Goal: Task Accomplishment & Management: Use online tool/utility

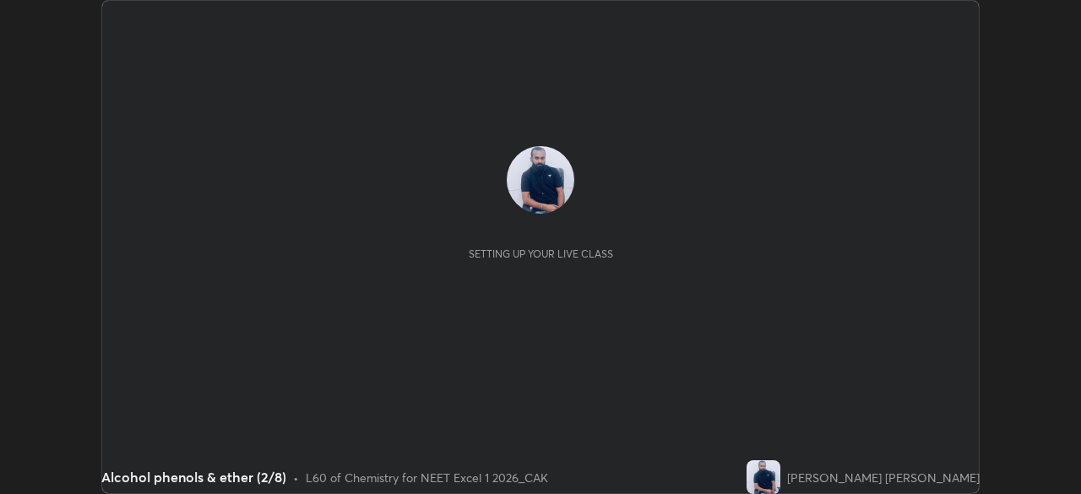
scroll to position [494, 1080]
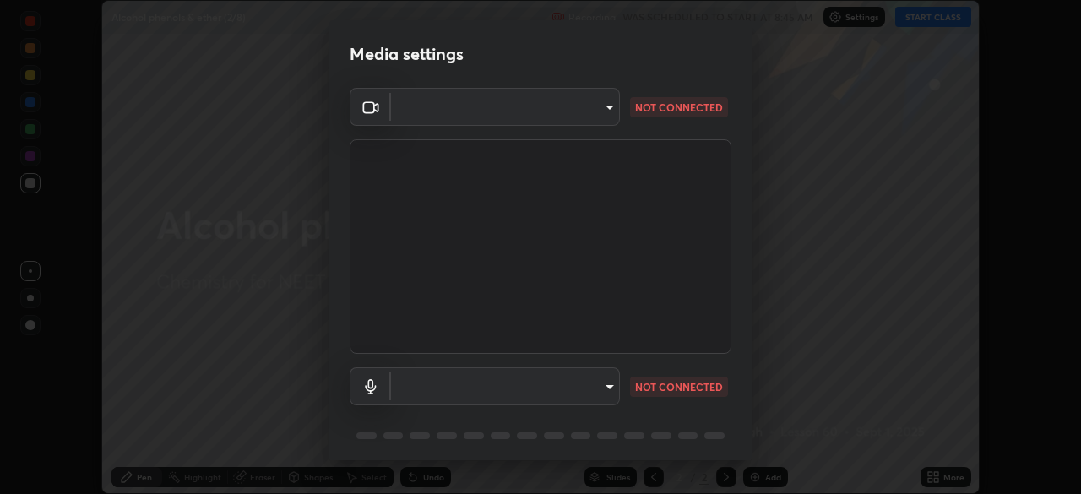
type input "2226f6d28742a26b6e0b51399fa030018956b8f43105e33b3be5017931f45398"
type input "62bcce4cbefccdbc85104c87e6e648d46c4666d442dd78cf9b514089073a0a01"
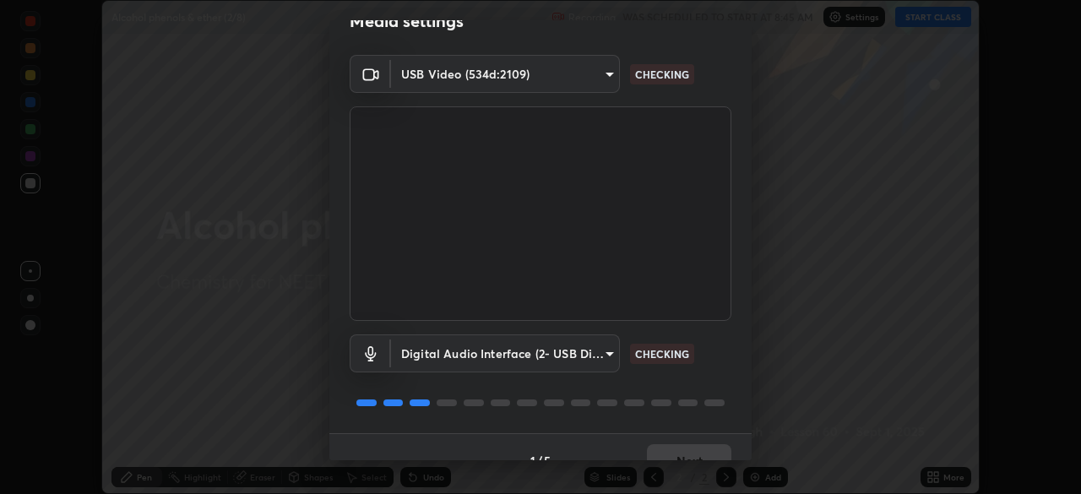
scroll to position [60, 0]
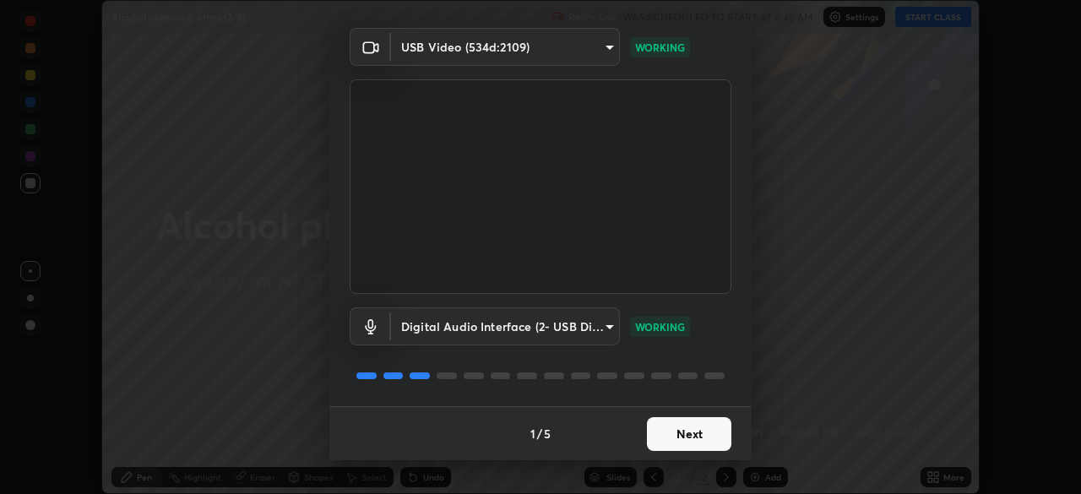
click at [654, 431] on button "Next" at bounding box center [689, 434] width 84 height 34
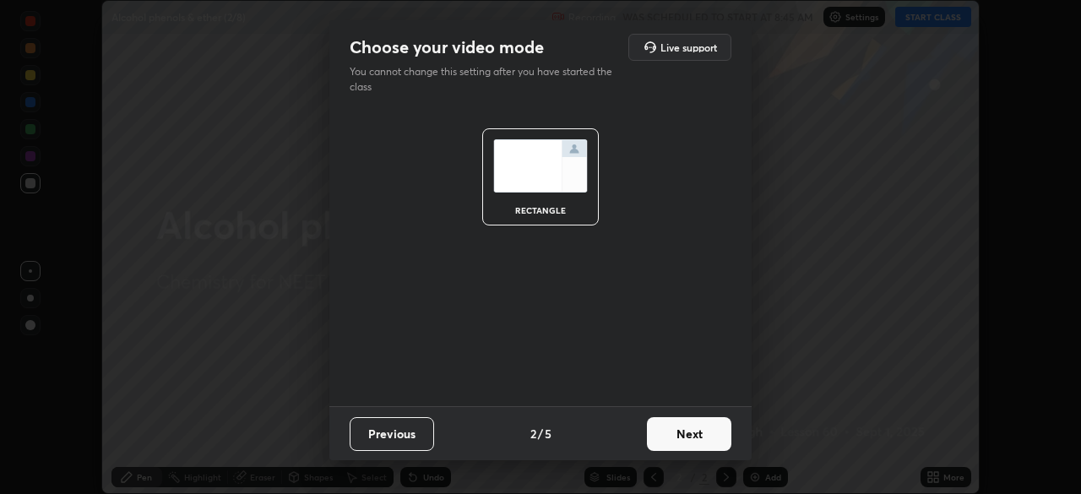
scroll to position [0, 0]
click at [666, 432] on button "Next" at bounding box center [689, 434] width 84 height 34
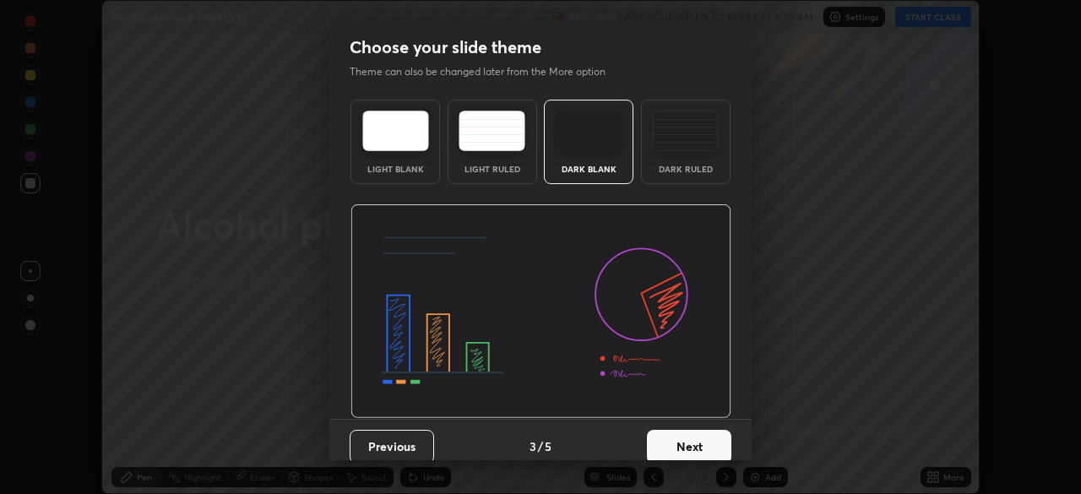
click at [676, 430] on button "Next" at bounding box center [689, 447] width 84 height 34
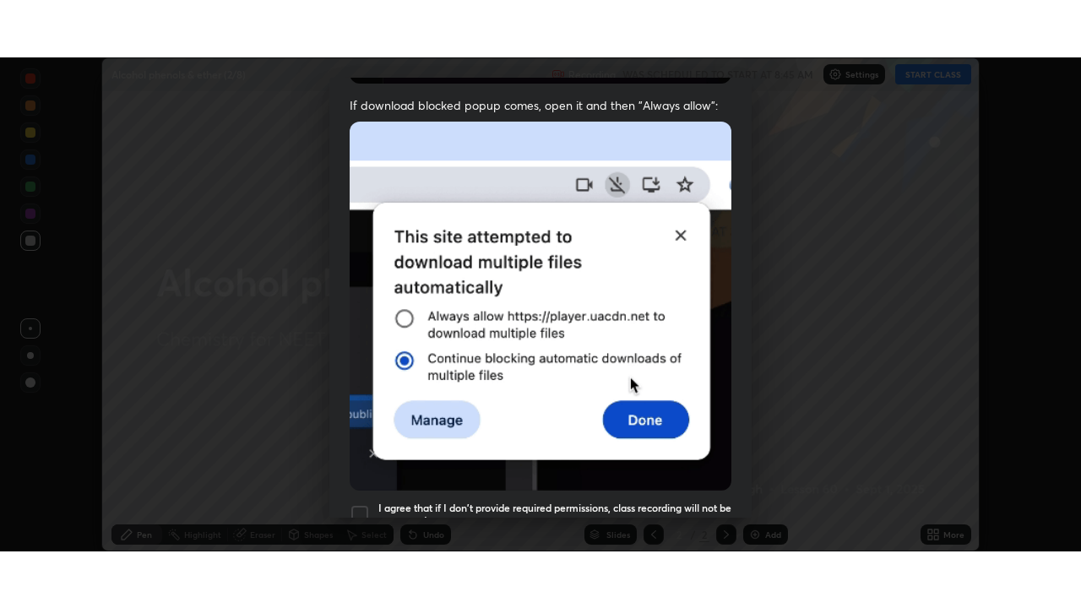
scroll to position [405, 0]
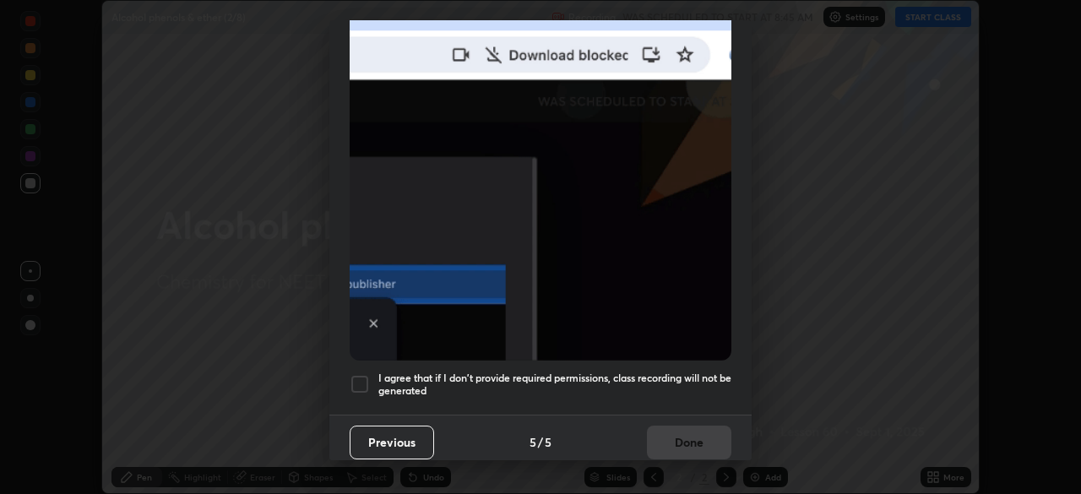
click at [357, 374] on div at bounding box center [360, 384] width 20 height 20
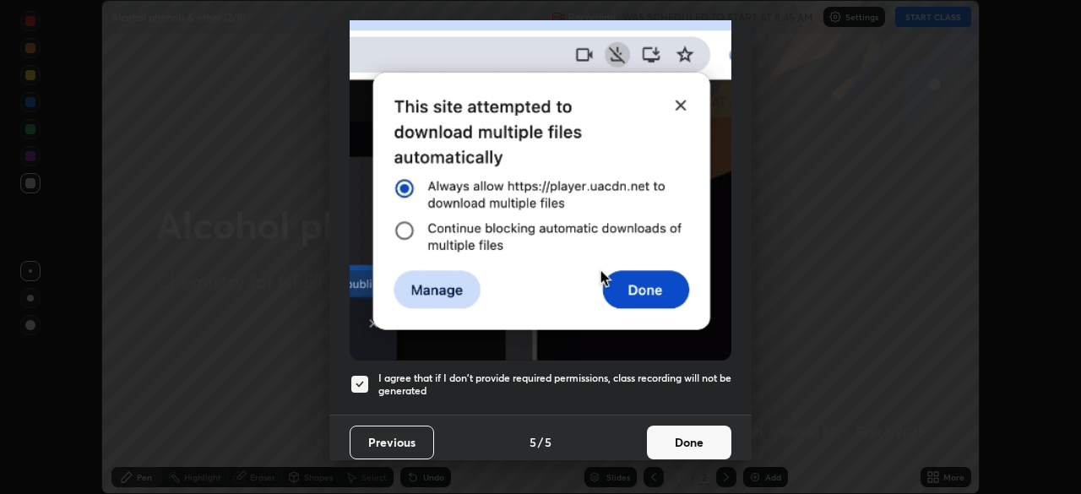
click at [681, 437] on button "Done" at bounding box center [689, 443] width 84 height 34
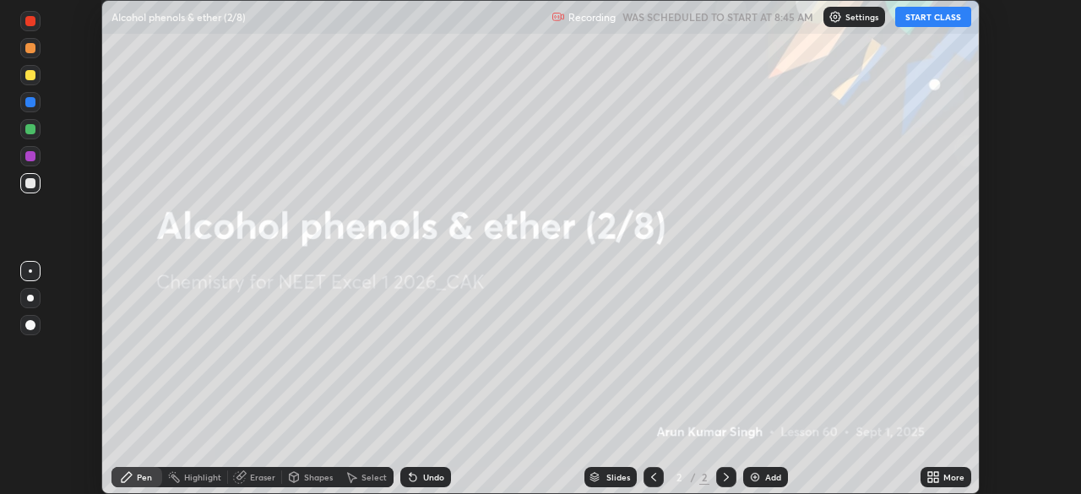
click at [941, 476] on div "More" at bounding box center [946, 477] width 51 height 20
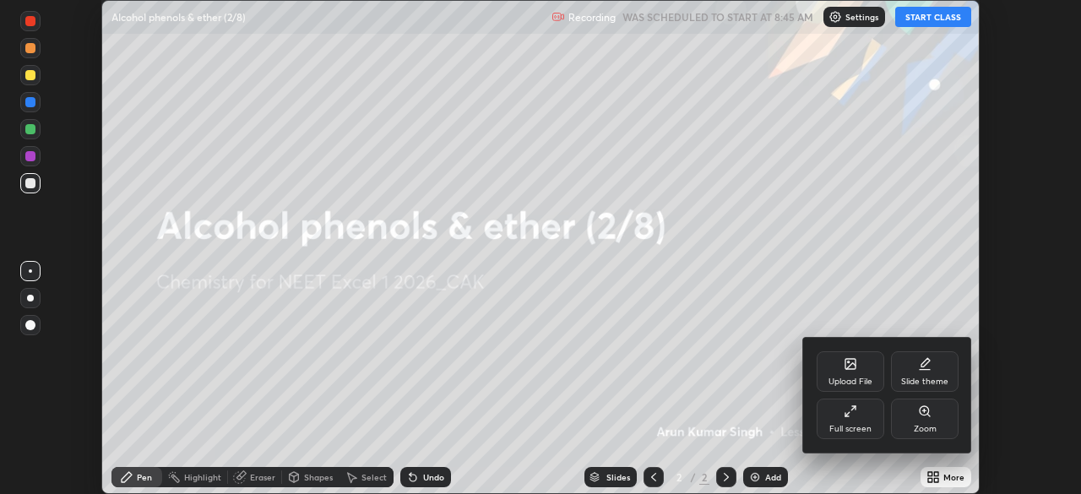
click at [859, 421] on div "Full screen" at bounding box center [851, 419] width 68 height 41
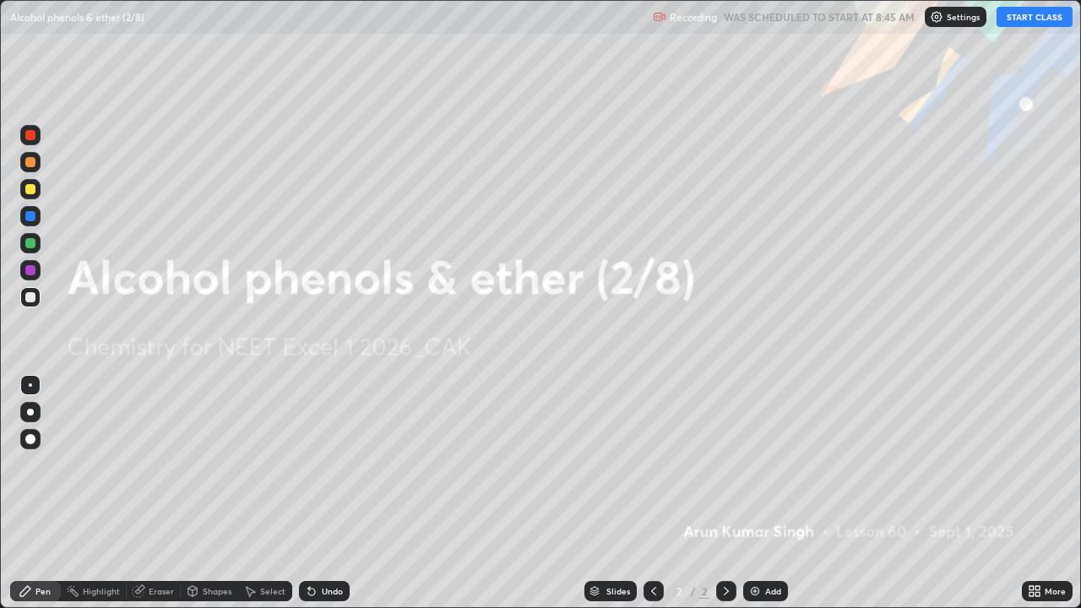
scroll to position [608, 1081]
click at [1023, 25] on button "START CLASS" at bounding box center [1035, 17] width 76 height 20
click at [759, 493] on img at bounding box center [755, 591] width 14 height 14
click at [762, 493] on div "Add" at bounding box center [765, 591] width 45 height 20
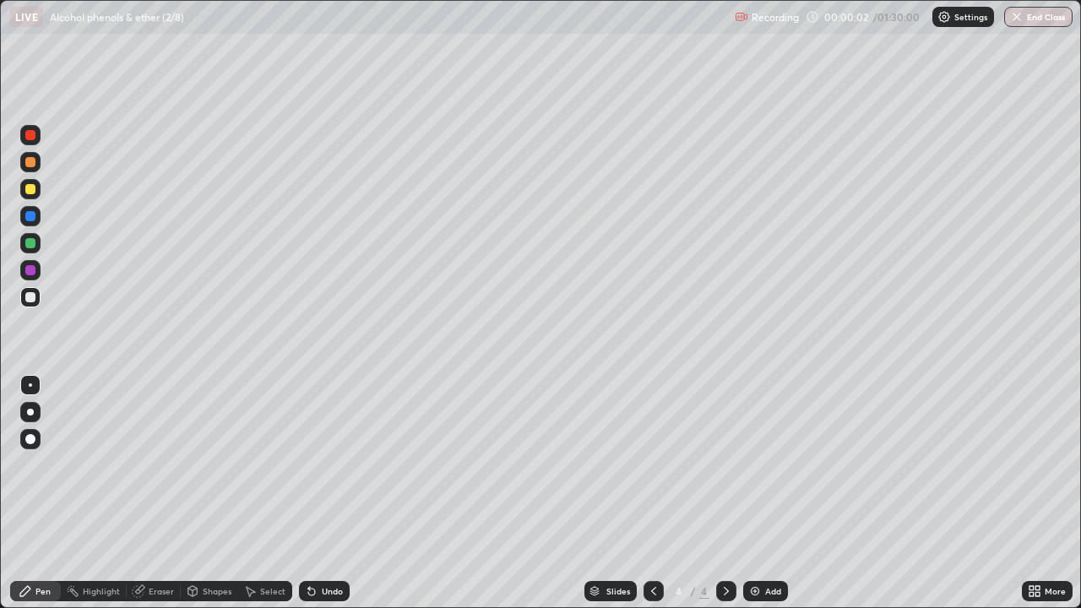
click at [761, 493] on div "Add" at bounding box center [765, 591] width 45 height 20
click at [758, 493] on img at bounding box center [755, 591] width 14 height 14
click at [761, 493] on div "Add" at bounding box center [765, 591] width 45 height 20
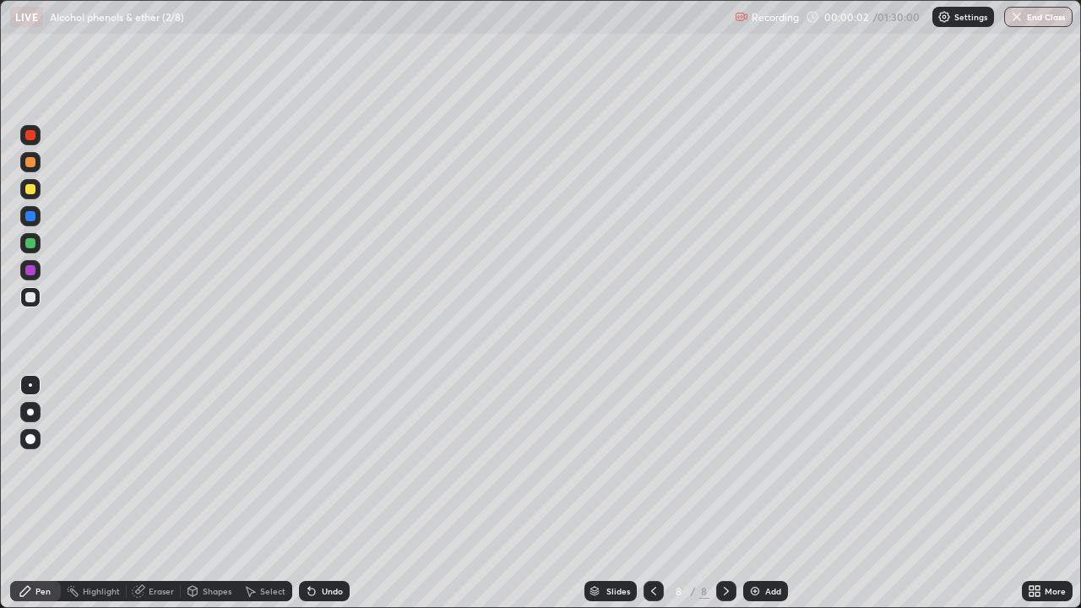
click at [761, 493] on div "Add" at bounding box center [765, 591] width 45 height 20
click at [763, 493] on div "Add" at bounding box center [765, 591] width 45 height 20
click at [766, 493] on div "Add" at bounding box center [773, 591] width 16 height 8
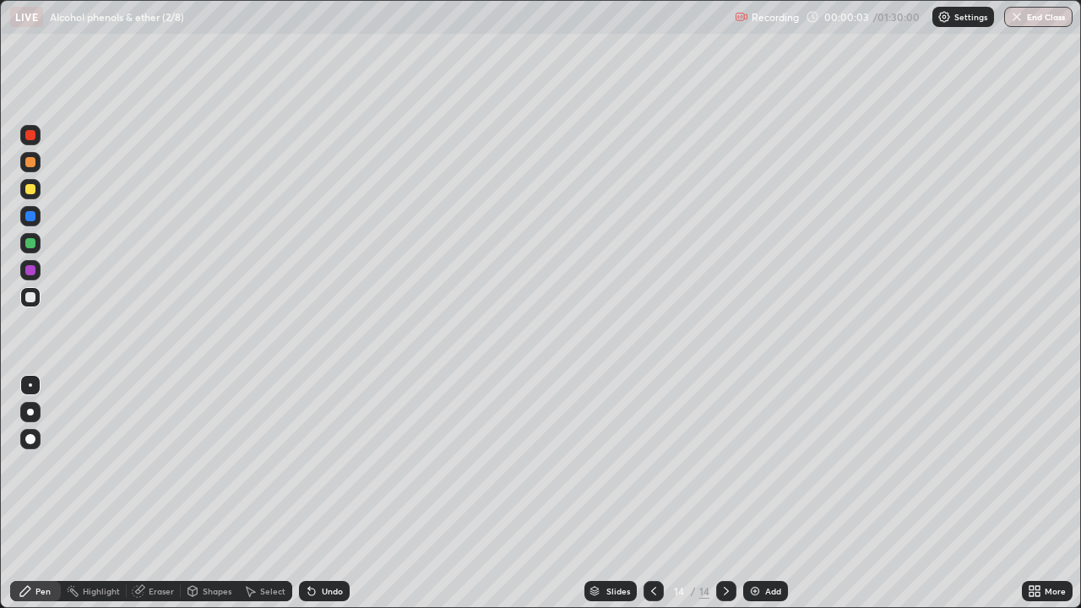
click at [769, 493] on div "Add" at bounding box center [765, 591] width 45 height 20
click at [768, 493] on div "Add" at bounding box center [765, 591] width 45 height 20
click at [653, 493] on icon at bounding box center [654, 591] width 14 height 14
click at [654, 493] on icon at bounding box center [654, 591] width 14 height 14
click at [652, 493] on icon at bounding box center [654, 591] width 14 height 14
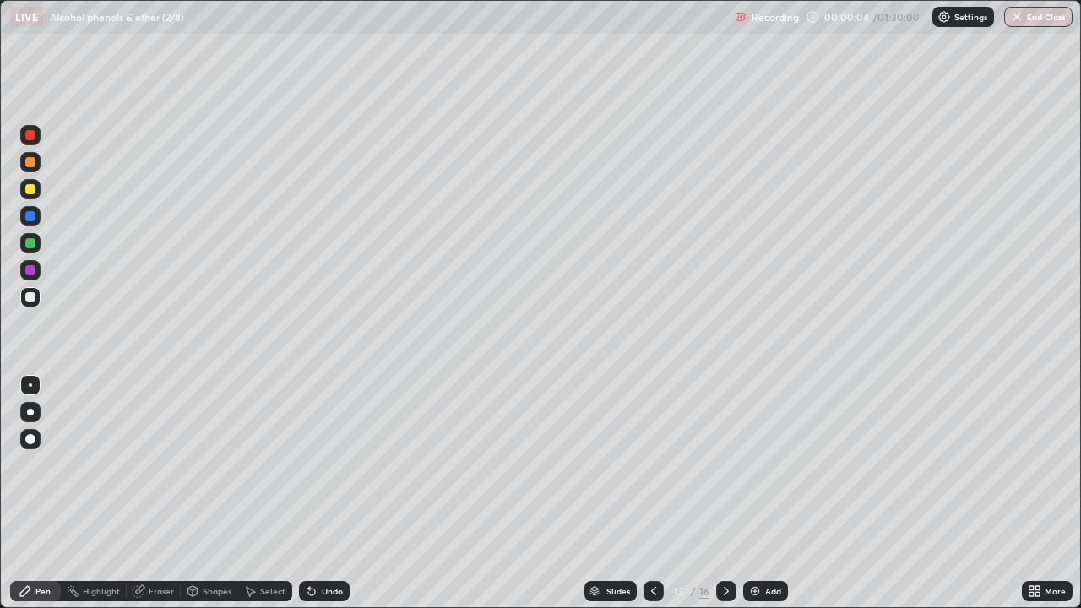
click at [652, 493] on icon at bounding box center [654, 591] width 14 height 14
click at [651, 493] on icon at bounding box center [654, 591] width 14 height 14
click at [654, 493] on icon at bounding box center [654, 591] width 14 height 14
click at [650, 493] on icon at bounding box center [654, 591] width 14 height 14
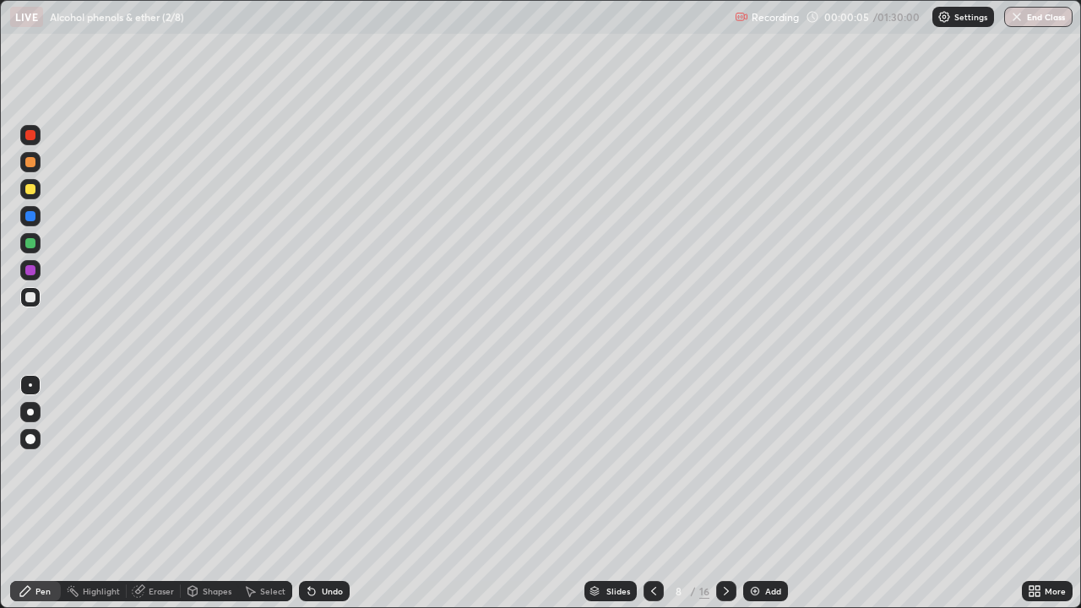
click at [651, 493] on icon at bounding box center [653, 591] width 5 height 8
click at [660, 493] on div at bounding box center [654, 591] width 20 height 20
click at [651, 493] on icon at bounding box center [654, 591] width 14 height 14
click at [652, 493] on icon at bounding box center [654, 591] width 14 height 14
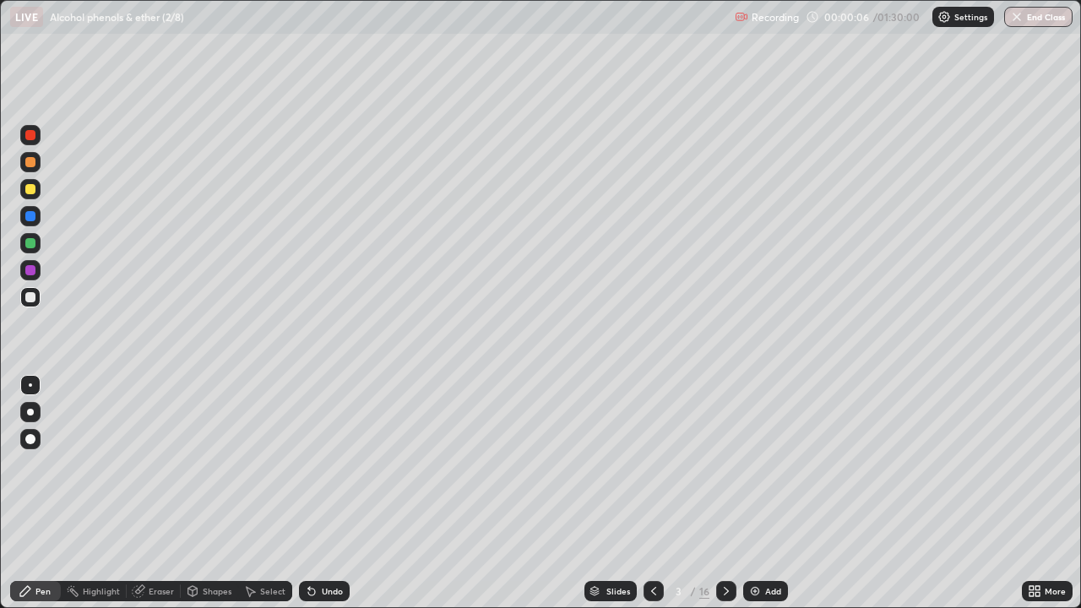
click at [654, 493] on icon at bounding box center [654, 591] width 14 height 14
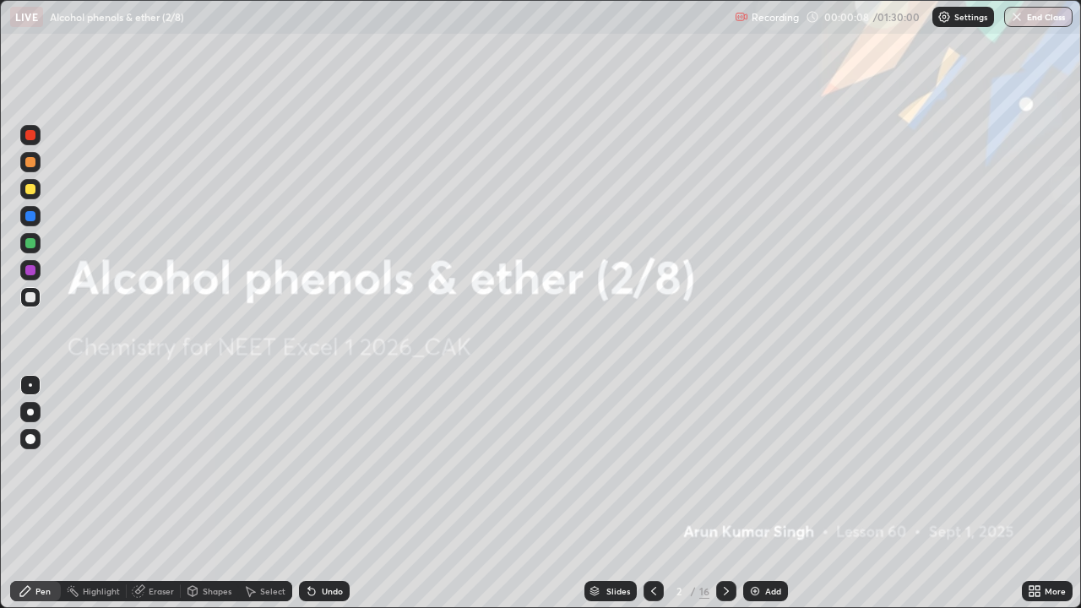
click at [36, 299] on div at bounding box center [30, 297] width 20 height 20
click at [724, 493] on icon at bounding box center [727, 591] width 14 height 14
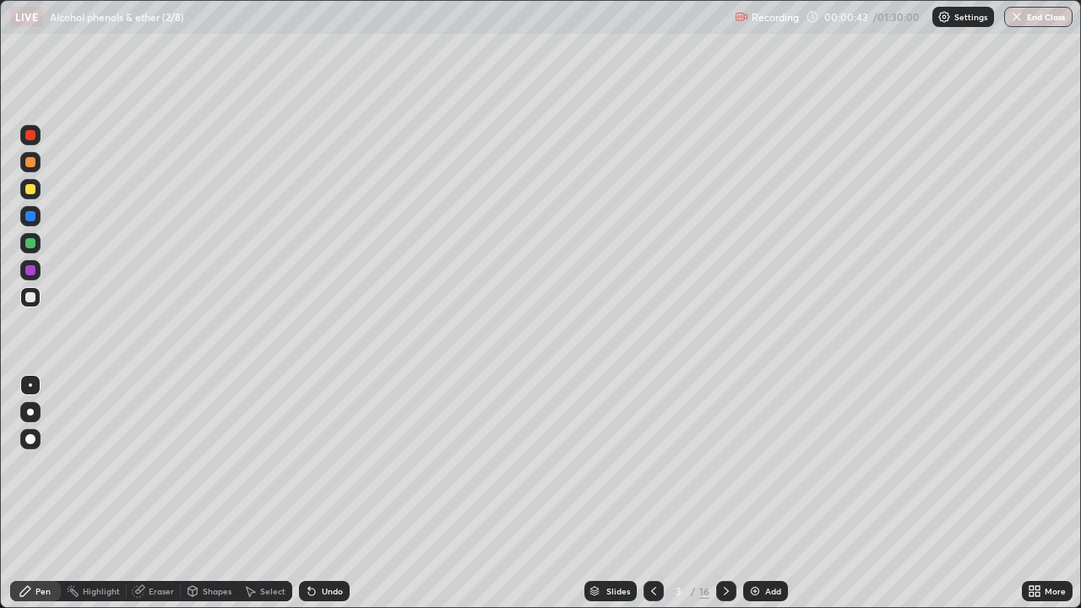
click at [30, 414] on div at bounding box center [30, 412] width 7 height 7
click at [333, 493] on div "Undo" at bounding box center [324, 591] width 51 height 20
click at [339, 493] on div "Undo" at bounding box center [332, 591] width 21 height 8
click at [336, 493] on div "Undo" at bounding box center [332, 591] width 21 height 8
click at [333, 493] on div "Undo" at bounding box center [332, 591] width 21 height 8
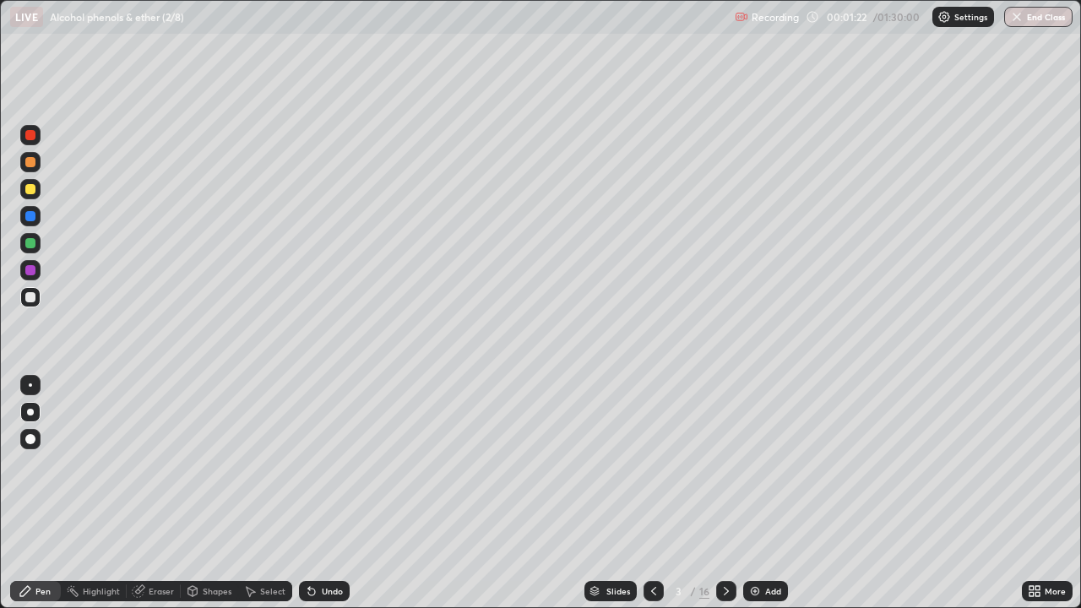
click at [325, 493] on div "Undo" at bounding box center [332, 591] width 21 height 8
click at [30, 165] on div at bounding box center [30, 162] width 10 height 10
click at [731, 493] on div at bounding box center [726, 591] width 20 height 20
click at [34, 296] on div at bounding box center [30, 297] width 10 height 10
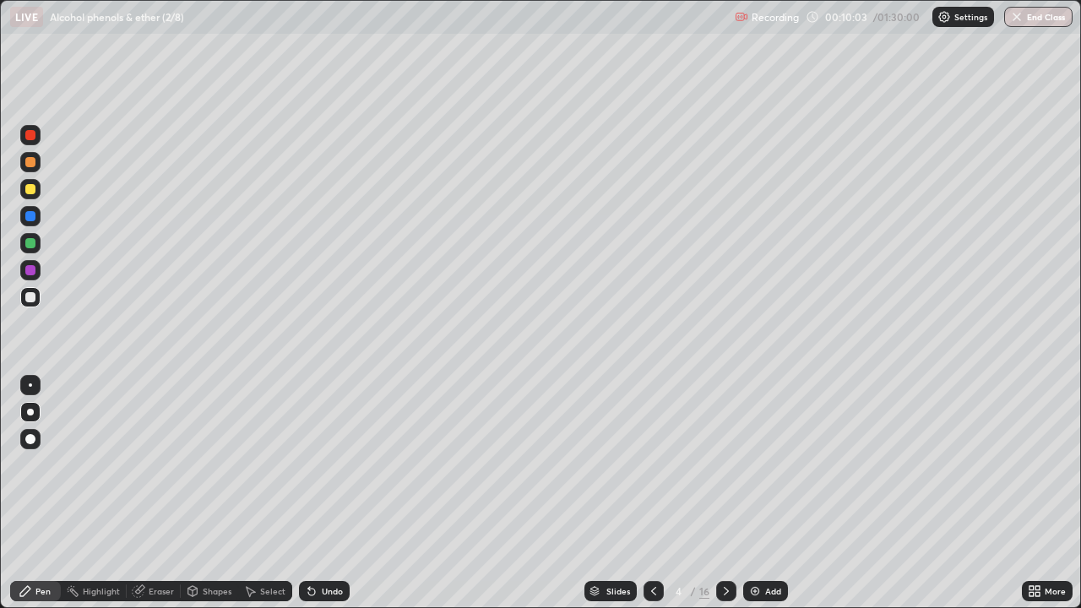
click at [316, 493] on div "Undo" at bounding box center [324, 591] width 51 height 20
click at [0, 493] on div "Pen Highlight Eraser Shapes Select Undo Slides 4 / 16 Add More" at bounding box center [540, 591] width 1081 height 34
click at [25, 224] on div at bounding box center [30, 216] width 20 height 20
click at [35, 296] on div at bounding box center [30, 297] width 10 height 10
click at [329, 493] on div "Undo" at bounding box center [332, 591] width 21 height 8
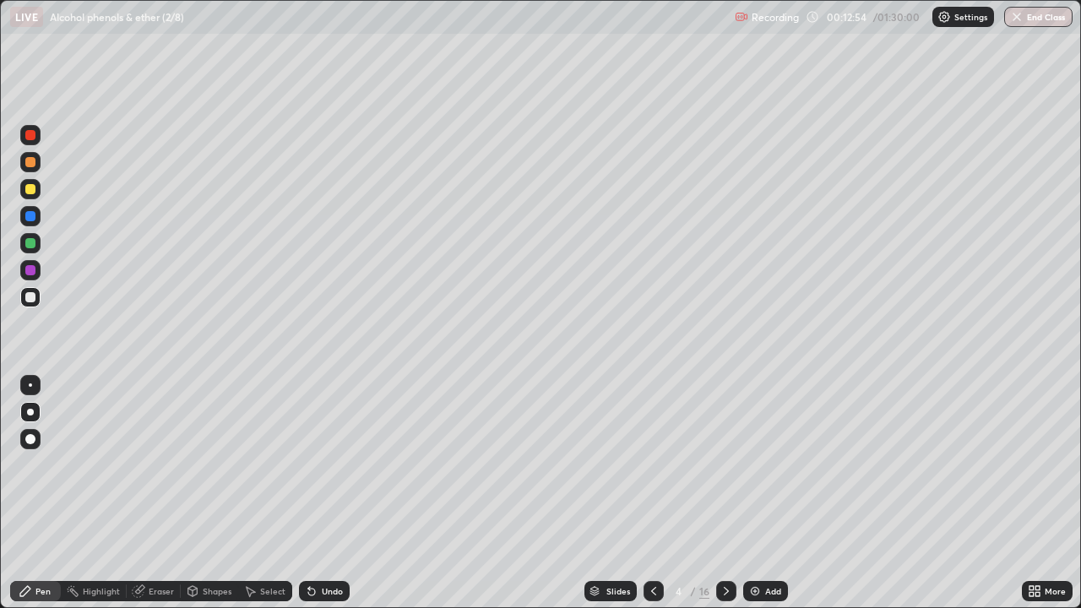
click at [322, 493] on div "Undo" at bounding box center [332, 591] width 21 height 8
click at [314, 493] on icon at bounding box center [312, 591] width 14 height 14
click at [318, 493] on div "Undo" at bounding box center [324, 591] width 51 height 20
click at [327, 493] on div "Undo" at bounding box center [332, 591] width 21 height 8
click at [323, 493] on div "Undo" at bounding box center [332, 591] width 21 height 8
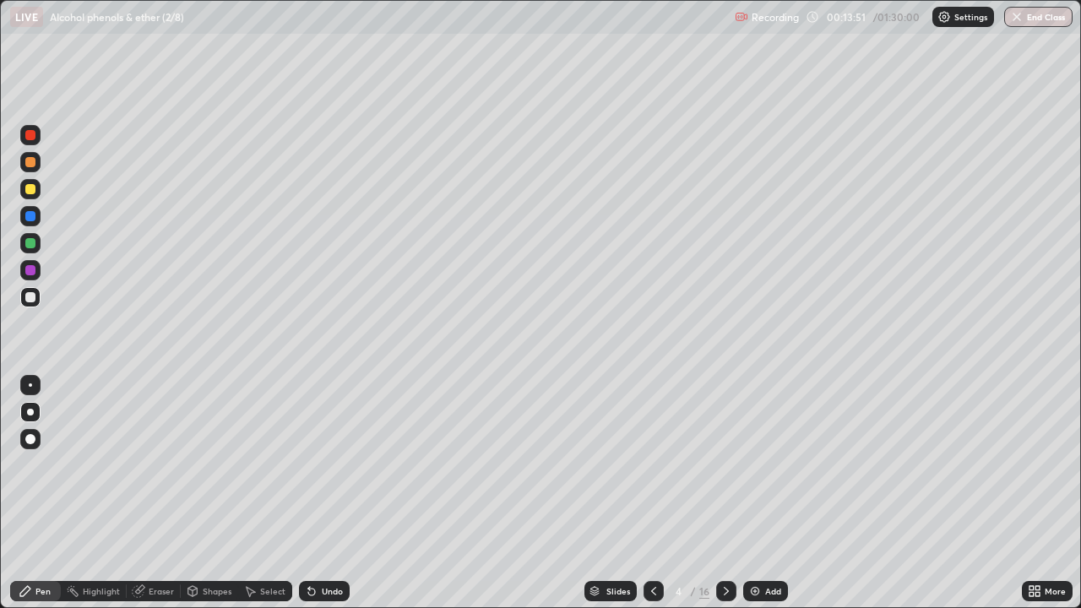
click at [323, 493] on div "Undo" at bounding box center [332, 591] width 21 height 8
click at [323, 493] on div "Undo" at bounding box center [324, 591] width 51 height 20
click at [329, 493] on div "Undo" at bounding box center [320, 591] width 57 height 34
click at [331, 493] on div "Undo" at bounding box center [324, 591] width 51 height 20
click at [334, 493] on div "Undo" at bounding box center [324, 591] width 51 height 20
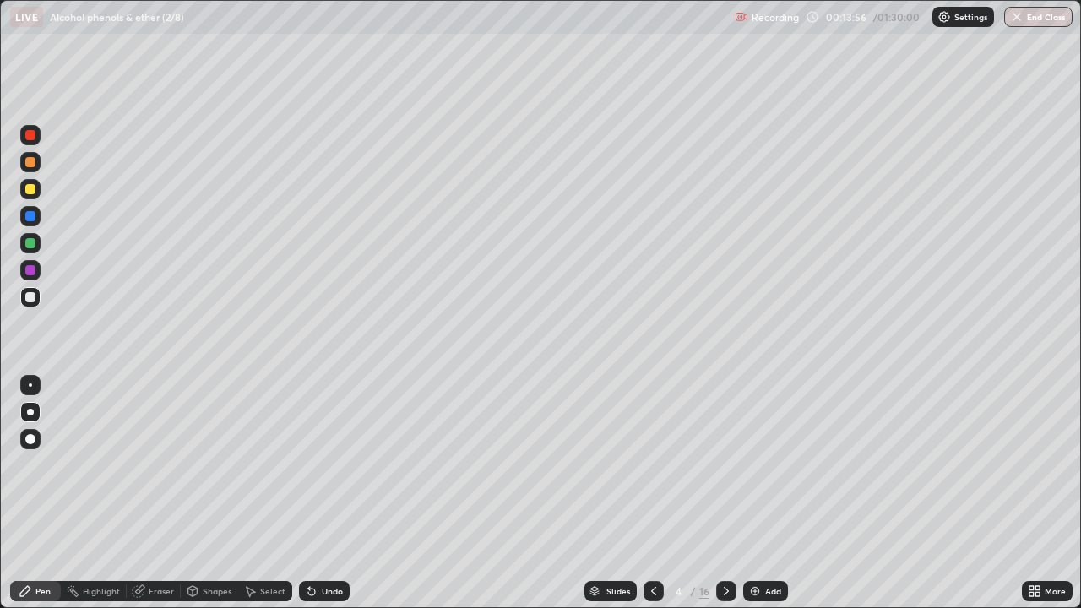
click at [30, 217] on div at bounding box center [30, 216] width 10 height 10
click at [37, 211] on div at bounding box center [30, 216] width 20 height 20
click at [147, 493] on div "Eraser" at bounding box center [154, 591] width 54 height 20
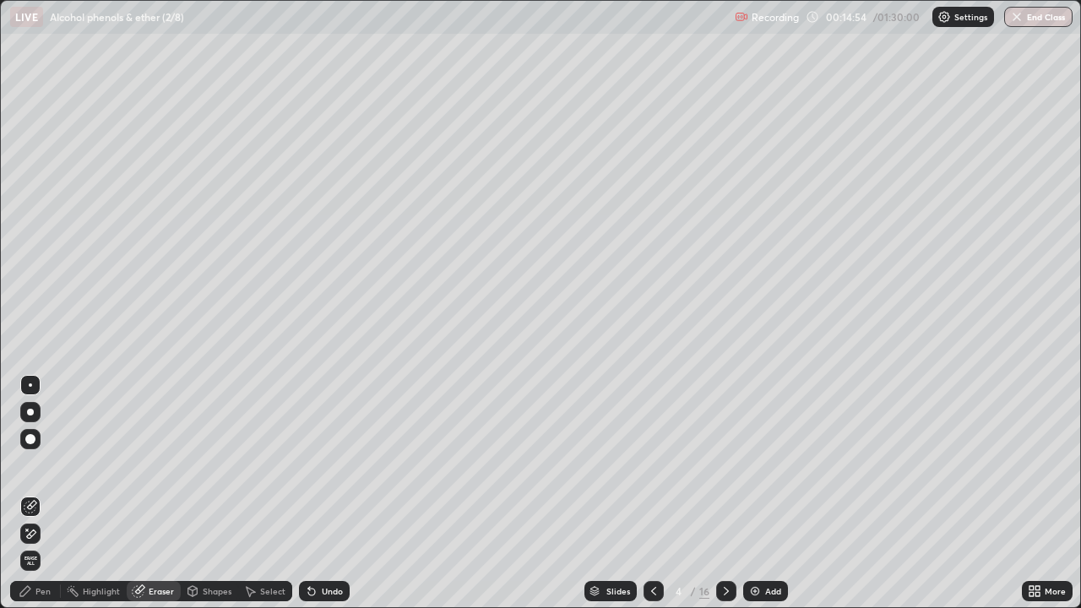
click at [23, 493] on icon at bounding box center [25, 591] width 10 height 10
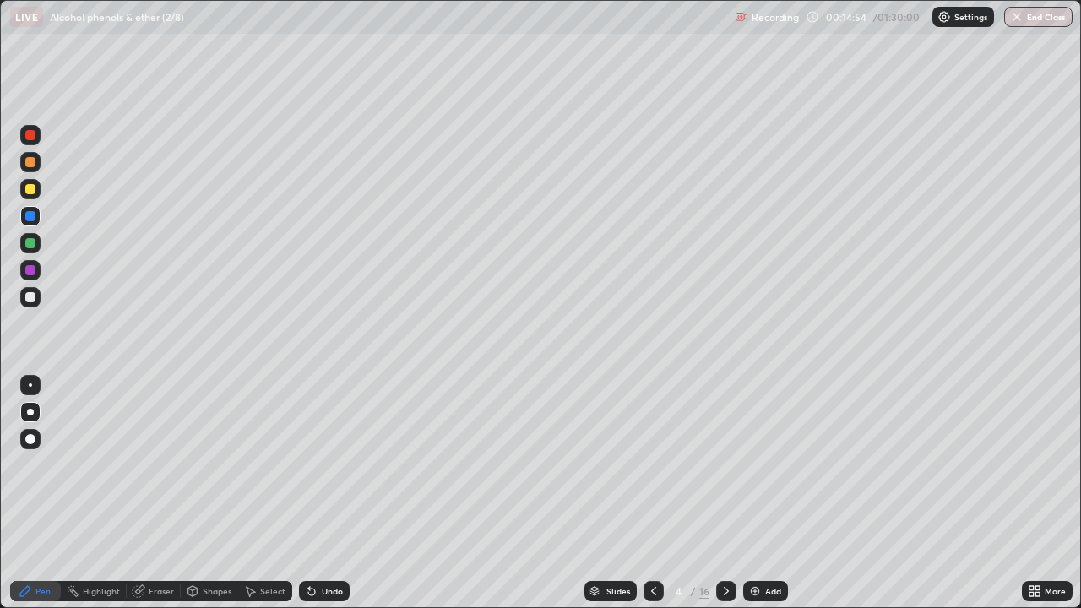
click at [27, 493] on icon at bounding box center [26, 591] width 14 height 14
click at [31, 216] on div at bounding box center [30, 216] width 10 height 10
click at [309, 493] on icon at bounding box center [311, 592] width 7 height 7
click at [323, 493] on div "Undo" at bounding box center [332, 591] width 21 height 8
click at [322, 493] on div "Undo" at bounding box center [332, 591] width 21 height 8
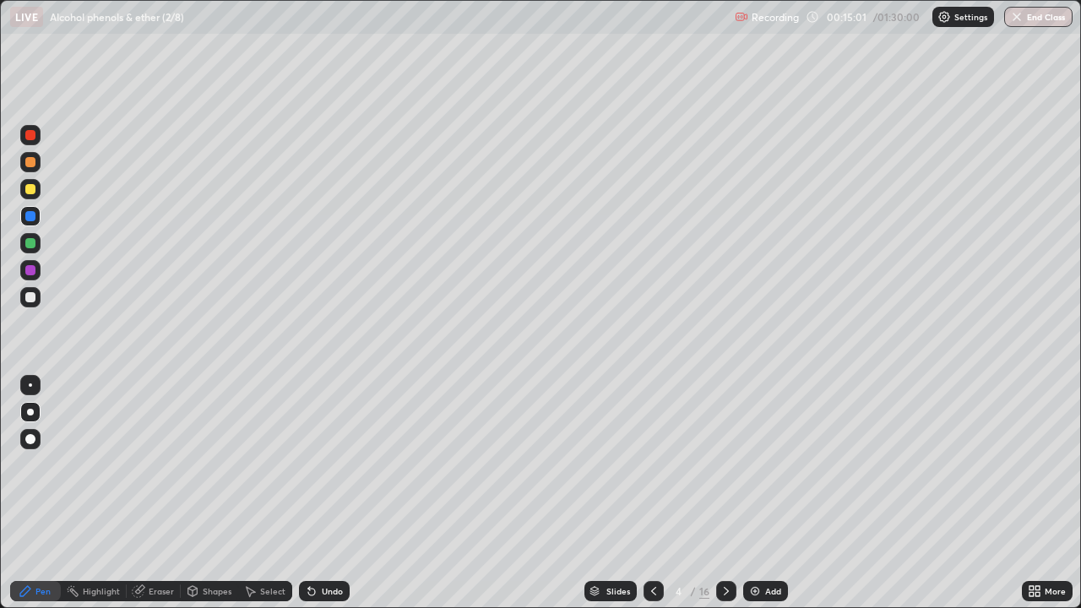
click at [323, 493] on div "Undo" at bounding box center [324, 591] width 51 height 20
click at [325, 493] on div "Undo" at bounding box center [324, 591] width 51 height 20
click at [149, 493] on div "Eraser" at bounding box center [161, 591] width 25 height 8
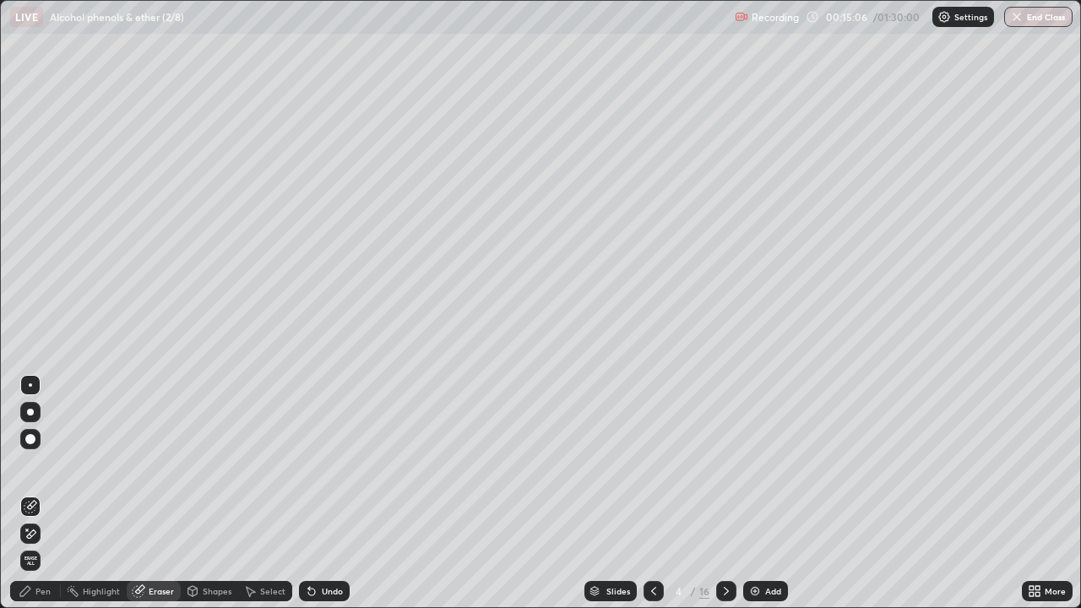
click at [24, 493] on icon at bounding box center [26, 591] width 14 height 14
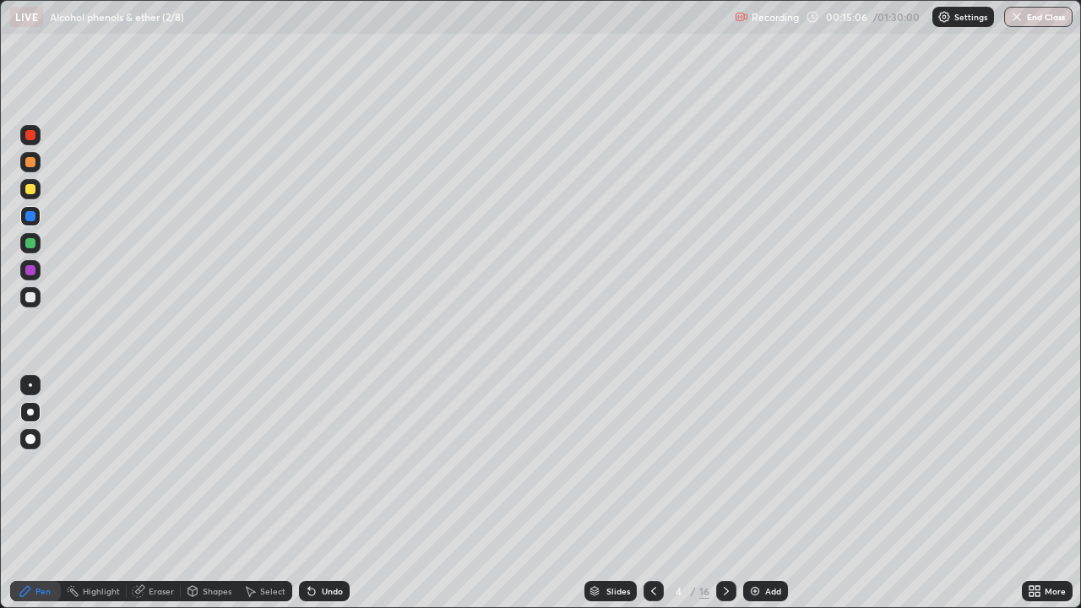
click at [23, 493] on icon at bounding box center [26, 591] width 14 height 14
click at [32, 190] on div at bounding box center [30, 189] width 10 height 10
click at [322, 493] on div "Undo" at bounding box center [332, 591] width 21 height 8
click at [38, 301] on div at bounding box center [30, 297] width 20 height 20
click at [722, 493] on icon at bounding box center [727, 591] width 14 height 14
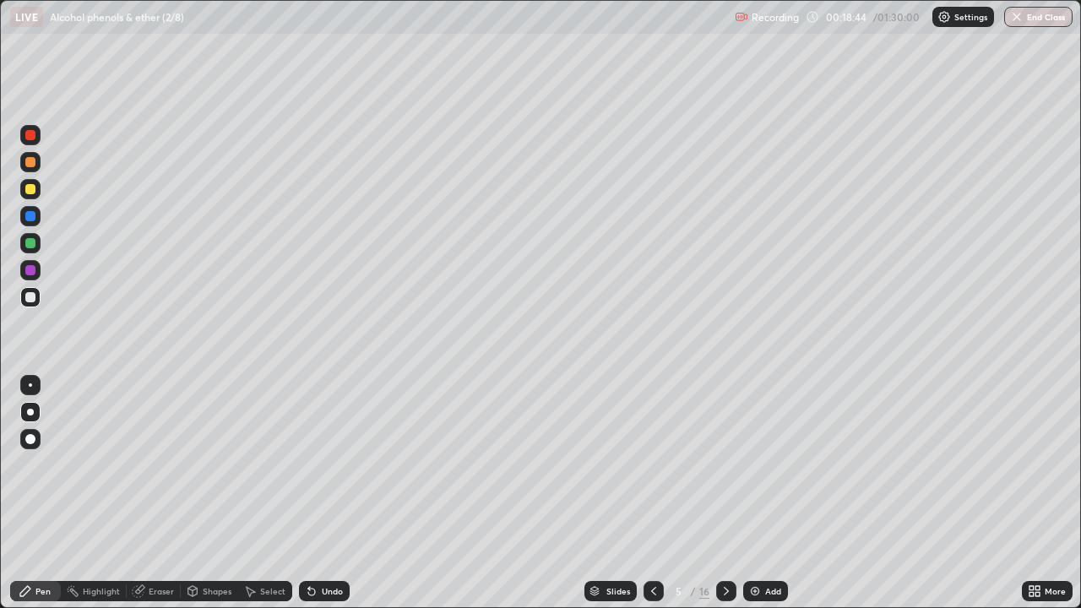
click at [651, 493] on icon at bounding box center [654, 591] width 14 height 14
click at [725, 493] on icon at bounding box center [726, 591] width 5 height 8
click at [329, 493] on div "Undo" at bounding box center [324, 591] width 51 height 20
click at [328, 493] on div "Undo" at bounding box center [332, 591] width 21 height 8
click at [329, 493] on div "Undo" at bounding box center [332, 591] width 21 height 8
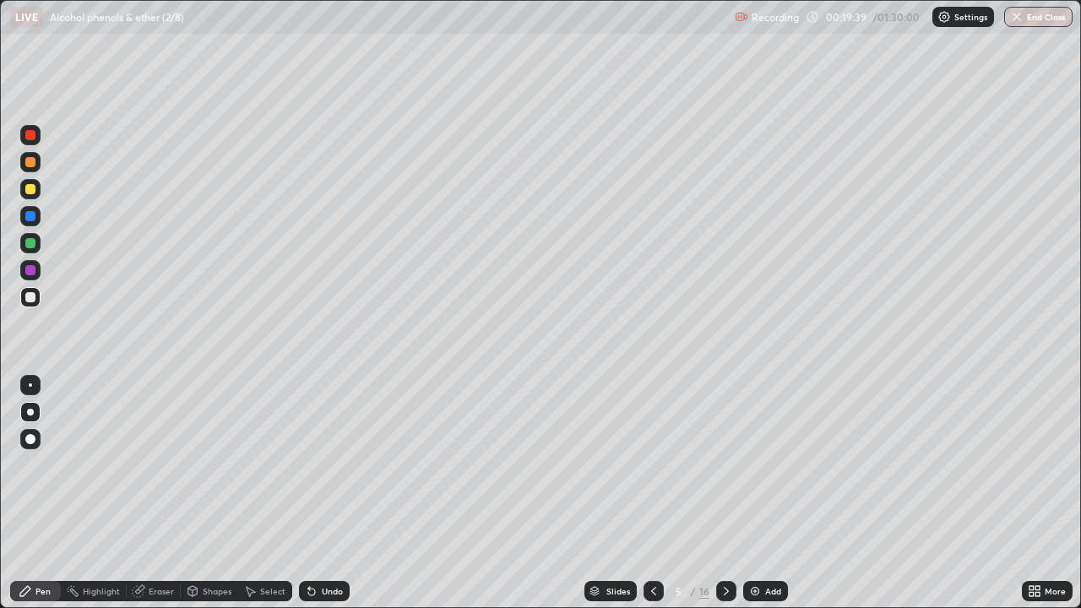
click at [334, 493] on div "Undo" at bounding box center [324, 591] width 51 height 20
click at [329, 493] on div "Undo" at bounding box center [324, 591] width 51 height 20
click at [325, 493] on div "Undo" at bounding box center [324, 591] width 51 height 20
click at [327, 493] on div "Undo" at bounding box center [324, 591] width 51 height 20
click at [30, 218] on div at bounding box center [30, 216] width 10 height 10
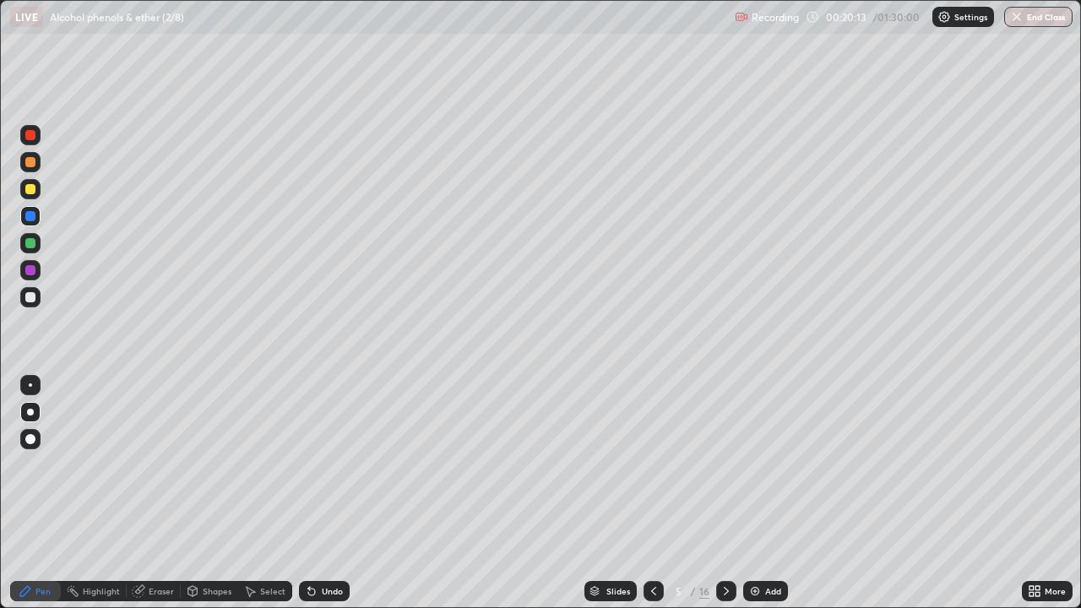
click at [30, 385] on div at bounding box center [30, 384] width 3 height 3
click at [36, 295] on div at bounding box center [30, 297] width 20 height 20
click at [34, 241] on div at bounding box center [30, 243] width 10 height 10
click at [37, 271] on div at bounding box center [30, 270] width 20 height 20
click at [34, 161] on div at bounding box center [30, 162] width 10 height 10
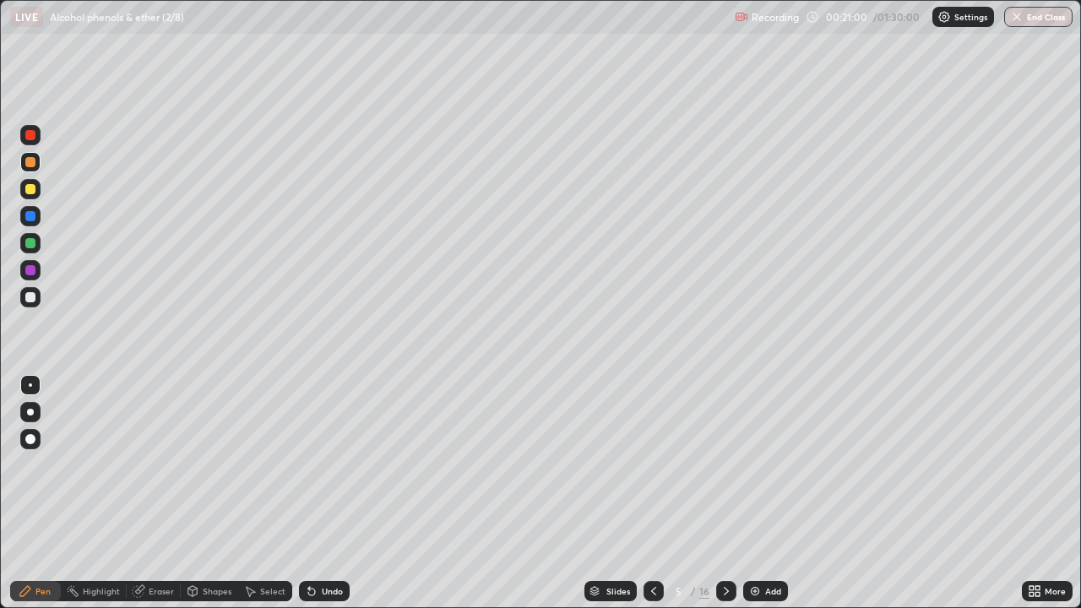
click at [38, 299] on div at bounding box center [30, 297] width 20 height 20
click at [655, 493] on div at bounding box center [654, 591] width 20 height 34
click at [33, 225] on div at bounding box center [30, 216] width 20 height 20
click at [332, 493] on div "Undo" at bounding box center [332, 591] width 21 height 8
click at [328, 493] on div "Undo" at bounding box center [332, 591] width 21 height 8
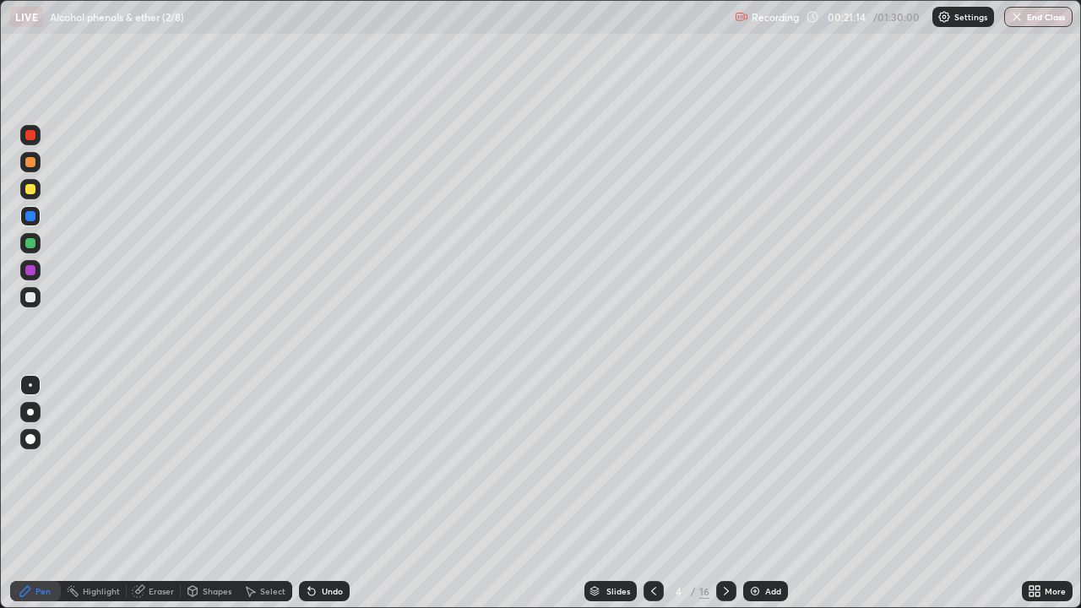
click at [328, 493] on div "Undo" at bounding box center [324, 591] width 51 height 20
click at [721, 493] on icon at bounding box center [727, 591] width 14 height 14
click at [39, 218] on div at bounding box center [30, 216] width 20 height 20
click at [35, 187] on div at bounding box center [30, 189] width 10 height 10
click at [26, 244] on div at bounding box center [30, 243] width 10 height 10
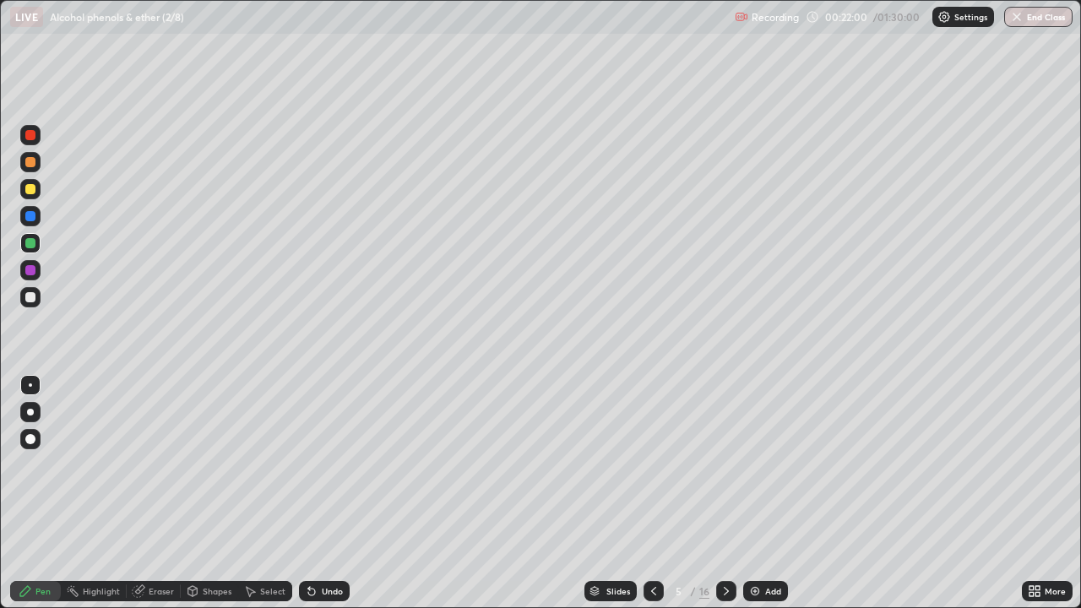
click at [650, 493] on icon at bounding box center [654, 591] width 14 height 14
click at [719, 493] on div at bounding box center [726, 591] width 20 height 20
click at [31, 216] on div at bounding box center [30, 216] width 10 height 10
click at [30, 300] on div at bounding box center [30, 297] width 10 height 10
click at [38, 295] on div at bounding box center [30, 297] width 20 height 20
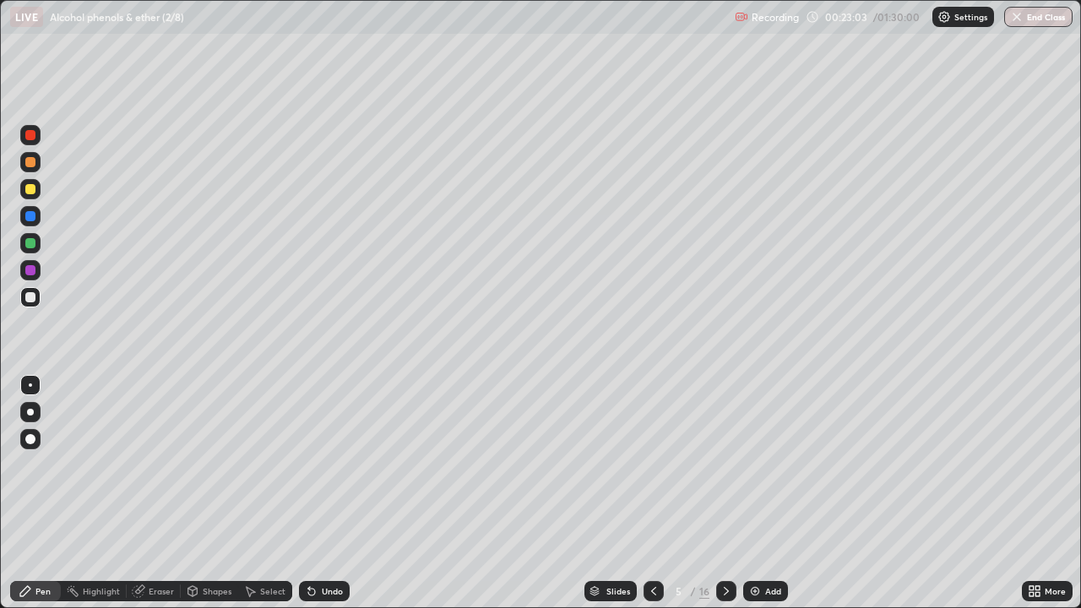
click at [35, 405] on div at bounding box center [30, 412] width 20 height 20
click at [31, 214] on div at bounding box center [30, 216] width 10 height 10
click at [33, 270] on div at bounding box center [30, 270] width 10 height 10
click at [31, 216] on div at bounding box center [30, 216] width 10 height 10
click at [32, 271] on div at bounding box center [30, 270] width 10 height 10
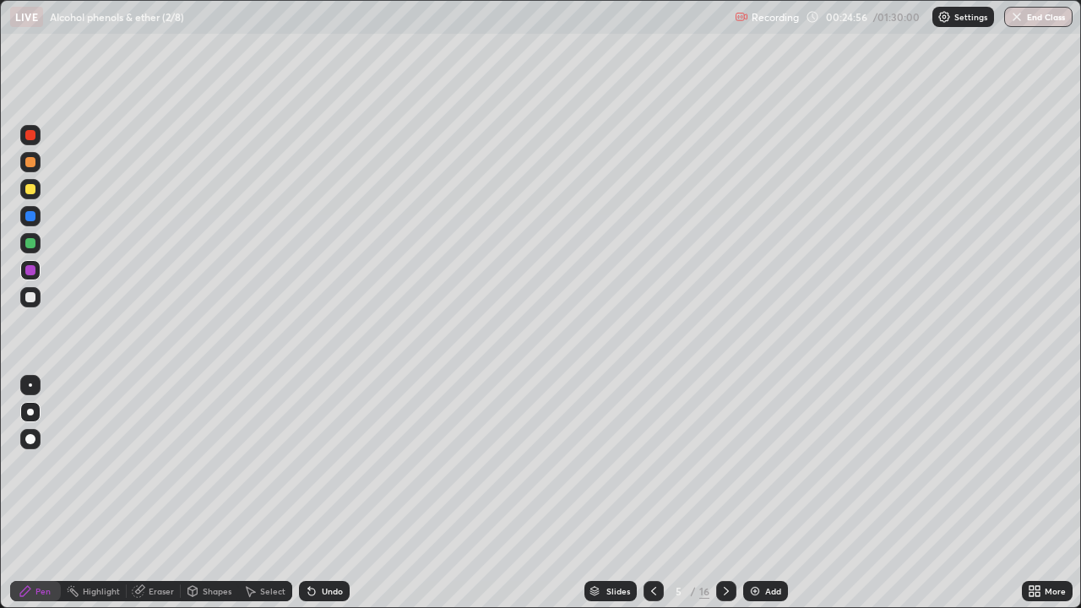
click at [31, 216] on div at bounding box center [30, 216] width 10 height 10
click at [324, 493] on div "Undo" at bounding box center [332, 591] width 21 height 8
click at [322, 493] on div "Undo" at bounding box center [332, 591] width 21 height 8
click at [315, 493] on icon at bounding box center [312, 591] width 14 height 14
click at [36, 243] on div at bounding box center [30, 243] width 20 height 20
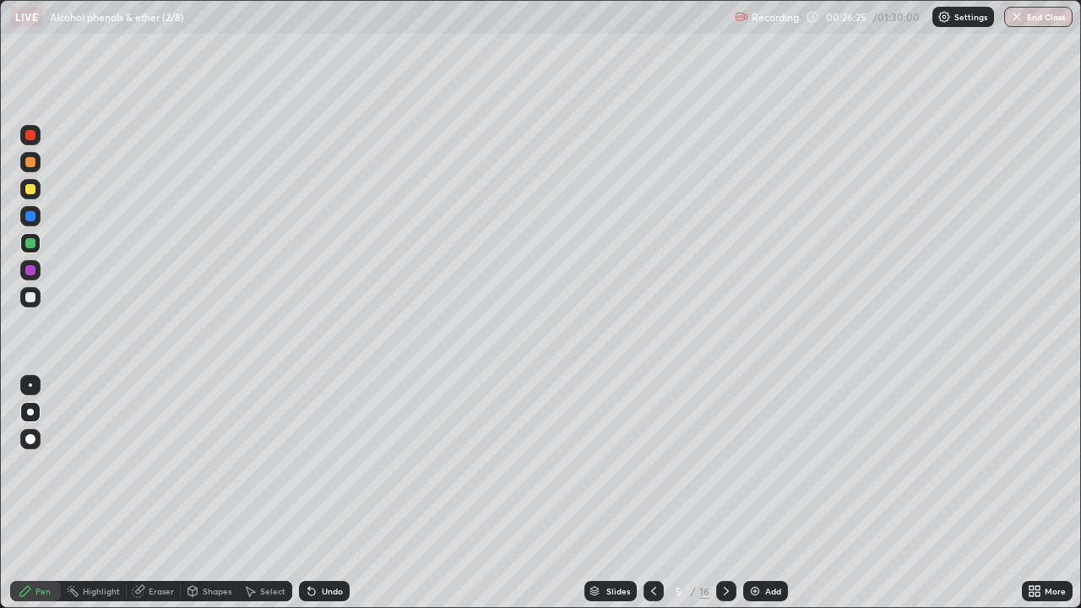
click at [33, 186] on div at bounding box center [30, 189] width 10 height 10
click at [31, 217] on div at bounding box center [30, 216] width 10 height 10
click at [329, 493] on div "Undo" at bounding box center [332, 591] width 21 height 8
click at [328, 493] on div "Undo" at bounding box center [324, 591] width 51 height 20
click at [151, 493] on div "Eraser" at bounding box center [161, 591] width 25 height 8
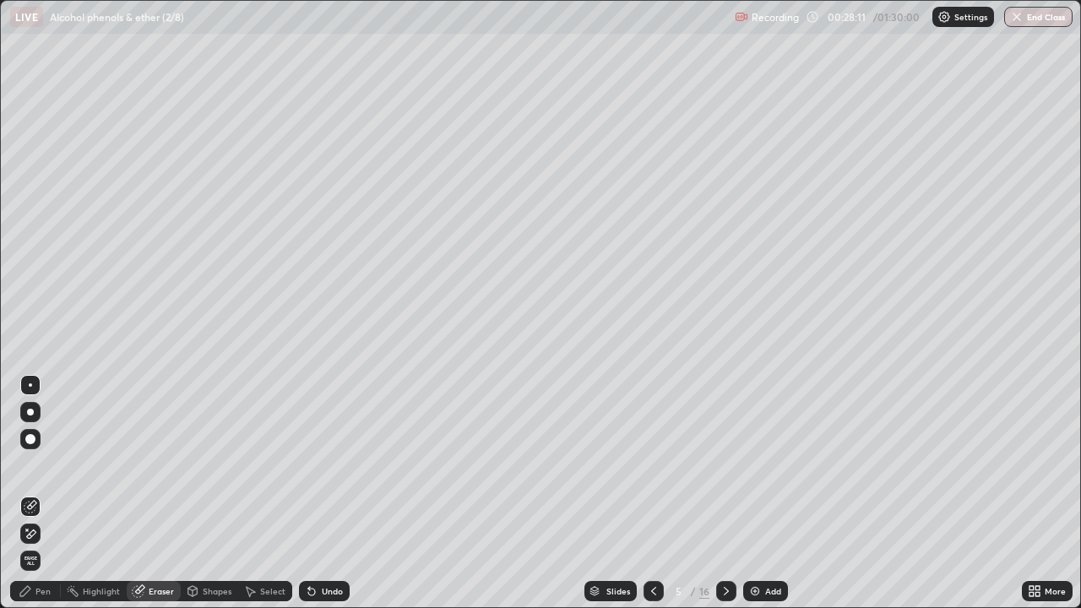
click at [30, 493] on icon at bounding box center [26, 591] width 14 height 14
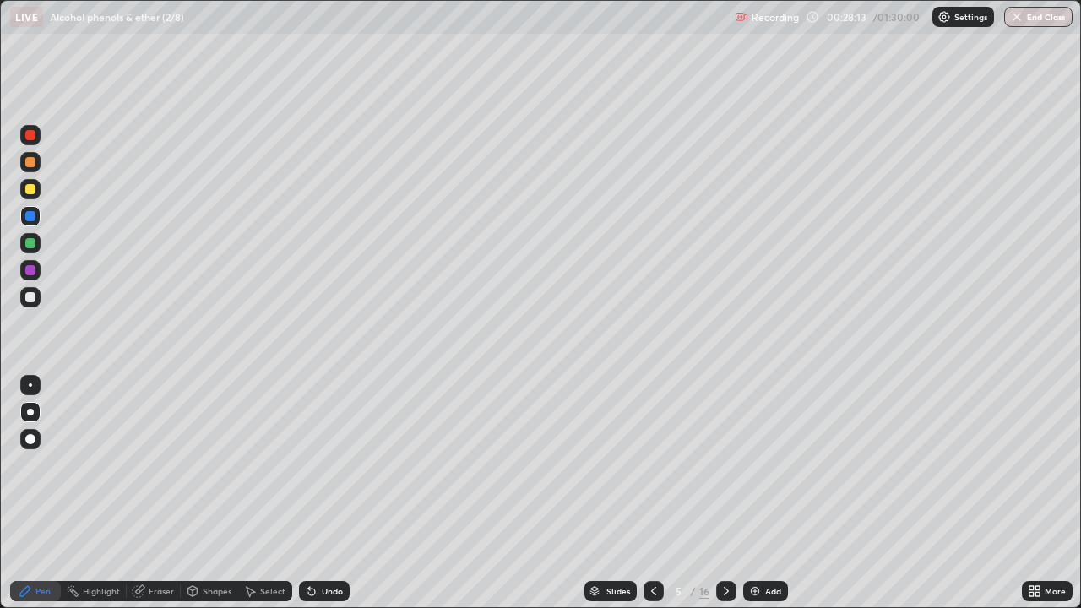
click at [40, 270] on div at bounding box center [30, 270] width 20 height 20
click at [308, 493] on icon at bounding box center [309, 588] width 2 height 2
click at [313, 493] on icon at bounding box center [312, 591] width 14 height 14
click at [308, 493] on icon at bounding box center [309, 588] width 2 height 2
click at [31, 243] on div at bounding box center [30, 243] width 10 height 10
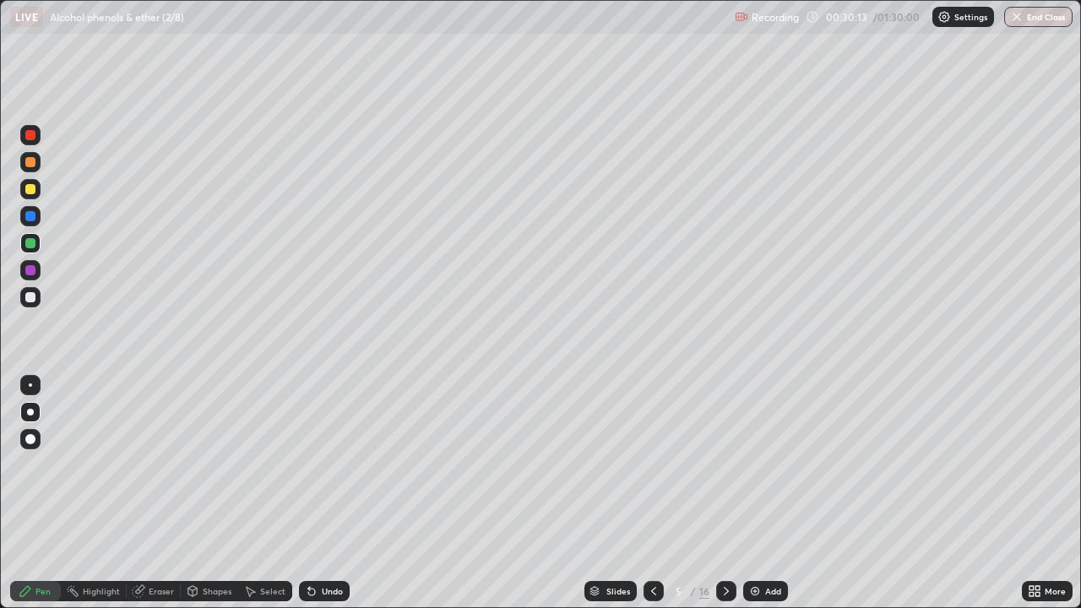
click at [31, 295] on div at bounding box center [30, 297] width 10 height 10
click at [32, 215] on div at bounding box center [30, 216] width 10 height 10
click at [734, 493] on div at bounding box center [726, 591] width 20 height 34
click at [34, 296] on div at bounding box center [30, 297] width 10 height 10
click at [28, 244] on div at bounding box center [30, 243] width 10 height 10
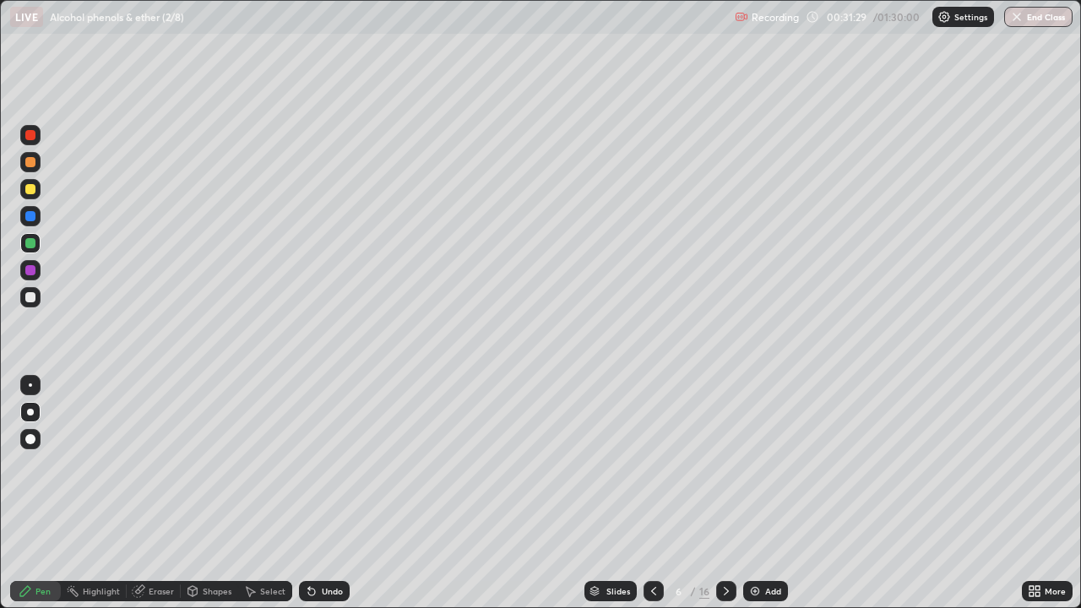
click at [30, 273] on div at bounding box center [30, 270] width 10 height 10
click at [29, 246] on div at bounding box center [30, 243] width 10 height 10
click at [39, 300] on div at bounding box center [30, 297] width 20 height 20
click at [29, 215] on div at bounding box center [30, 216] width 10 height 10
click at [36, 301] on div at bounding box center [30, 297] width 20 height 20
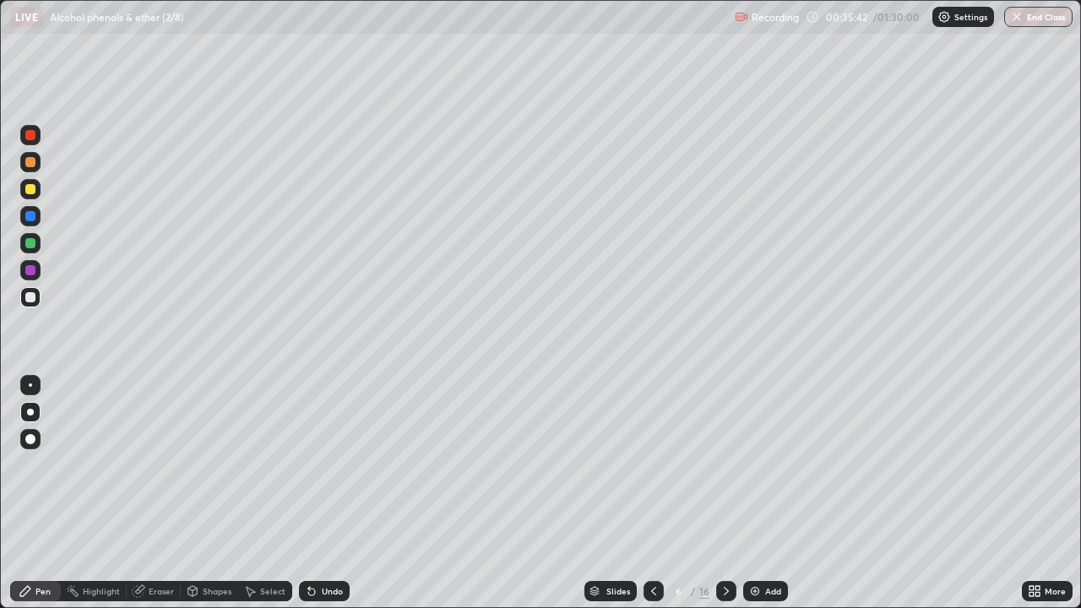
click at [320, 493] on div "Undo" at bounding box center [324, 591] width 51 height 20
click at [318, 493] on div "Undo" at bounding box center [324, 591] width 51 height 20
click at [322, 493] on div "Undo" at bounding box center [332, 591] width 21 height 8
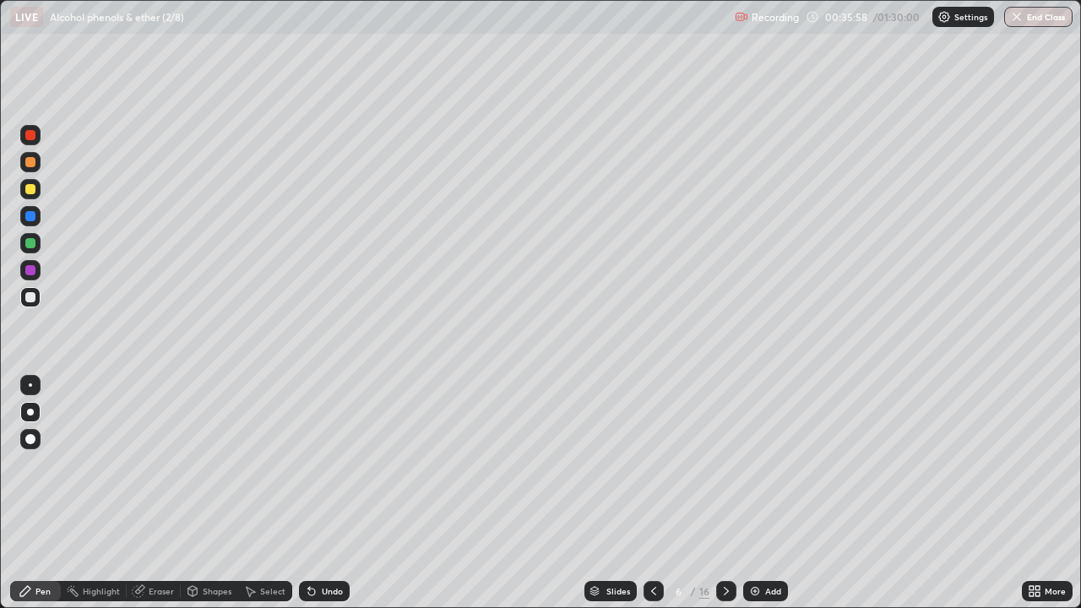
click at [151, 493] on div "Eraser" at bounding box center [161, 591] width 25 height 8
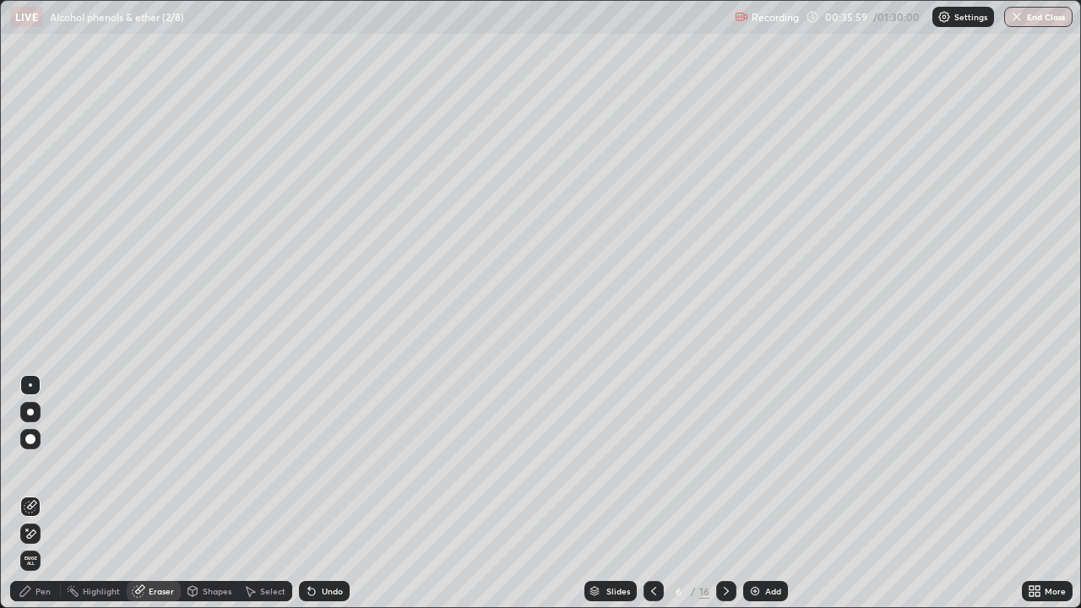
click at [36, 493] on div "Pen" at bounding box center [42, 591] width 15 height 8
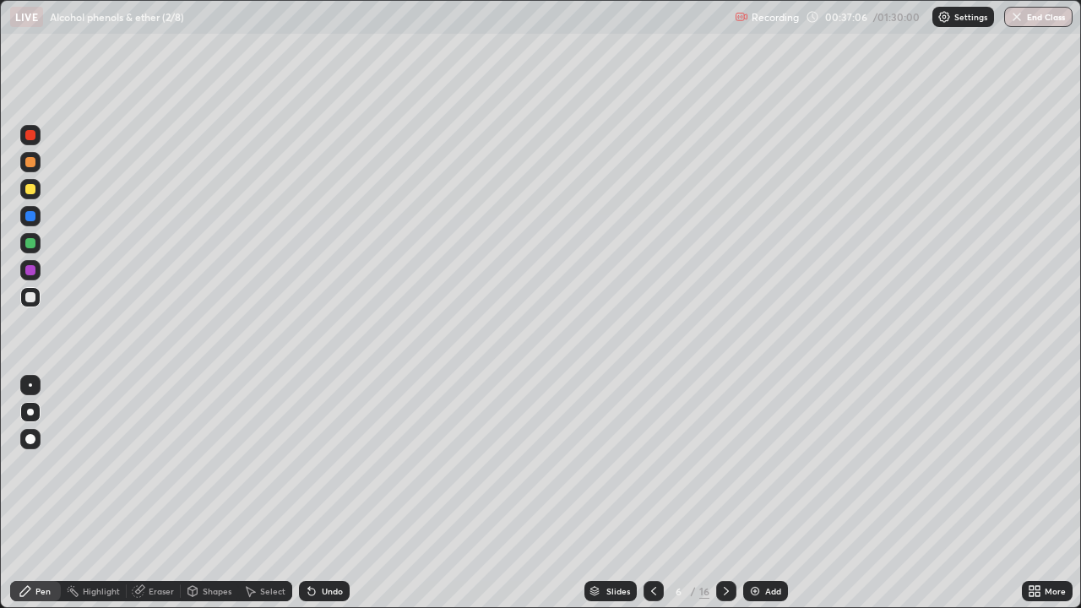
click at [30, 217] on div at bounding box center [30, 216] width 10 height 10
click at [724, 493] on icon at bounding box center [727, 591] width 14 height 14
click at [33, 296] on div at bounding box center [30, 297] width 10 height 10
click at [651, 493] on icon at bounding box center [654, 591] width 14 height 14
click at [727, 493] on icon at bounding box center [727, 591] width 14 height 14
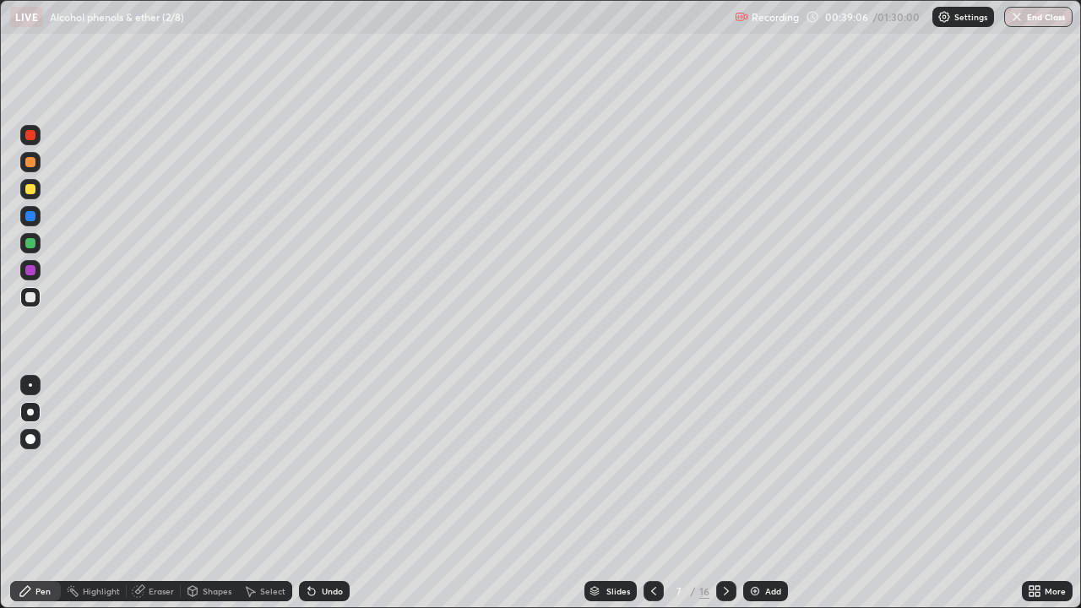
click at [322, 493] on div "Undo" at bounding box center [332, 591] width 21 height 8
click at [330, 493] on div "Undo" at bounding box center [332, 591] width 21 height 8
click at [26, 269] on div at bounding box center [30, 270] width 10 height 10
click at [651, 493] on icon at bounding box center [654, 591] width 14 height 14
click at [329, 493] on div "Undo" at bounding box center [332, 591] width 21 height 8
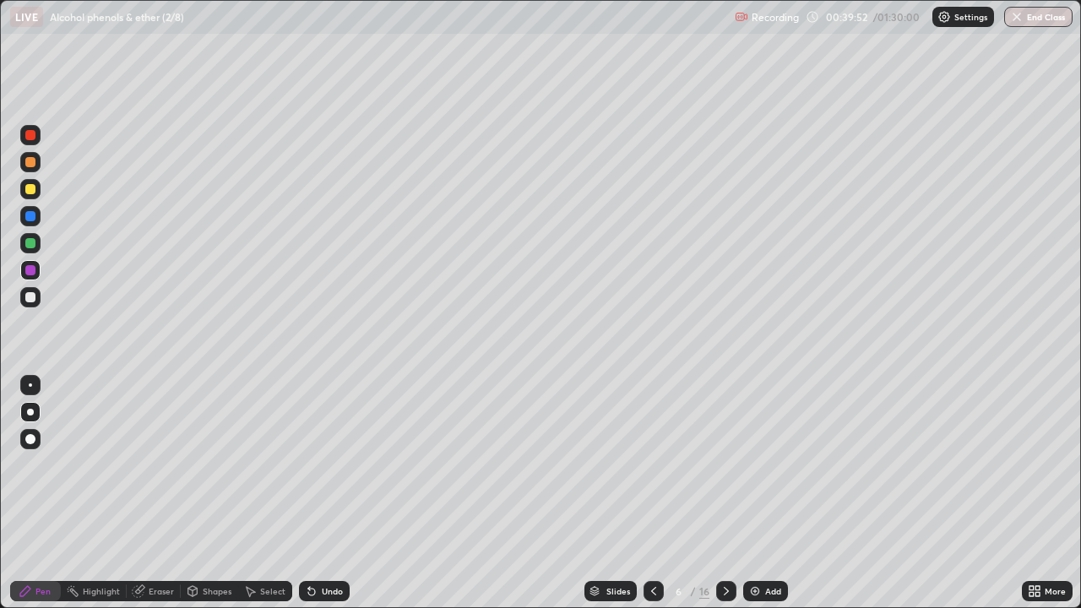
click at [323, 493] on div "Undo" at bounding box center [332, 591] width 21 height 8
click at [322, 493] on div "Undo" at bounding box center [332, 591] width 21 height 8
click at [725, 493] on icon at bounding box center [727, 591] width 14 height 14
click at [39, 294] on div at bounding box center [30, 297] width 20 height 20
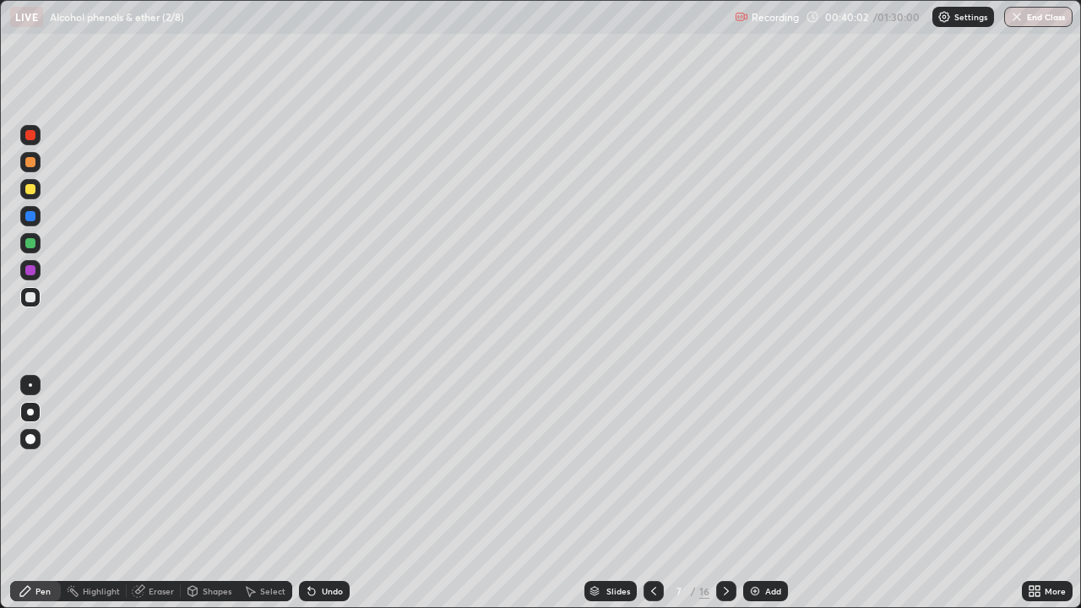
click at [323, 493] on div "Undo" at bounding box center [324, 591] width 51 height 20
click at [315, 493] on icon at bounding box center [312, 591] width 14 height 14
click at [322, 493] on div "Undo" at bounding box center [332, 591] width 21 height 8
click at [324, 493] on div "Undo" at bounding box center [332, 591] width 21 height 8
click at [317, 493] on div "Undo" at bounding box center [324, 591] width 51 height 20
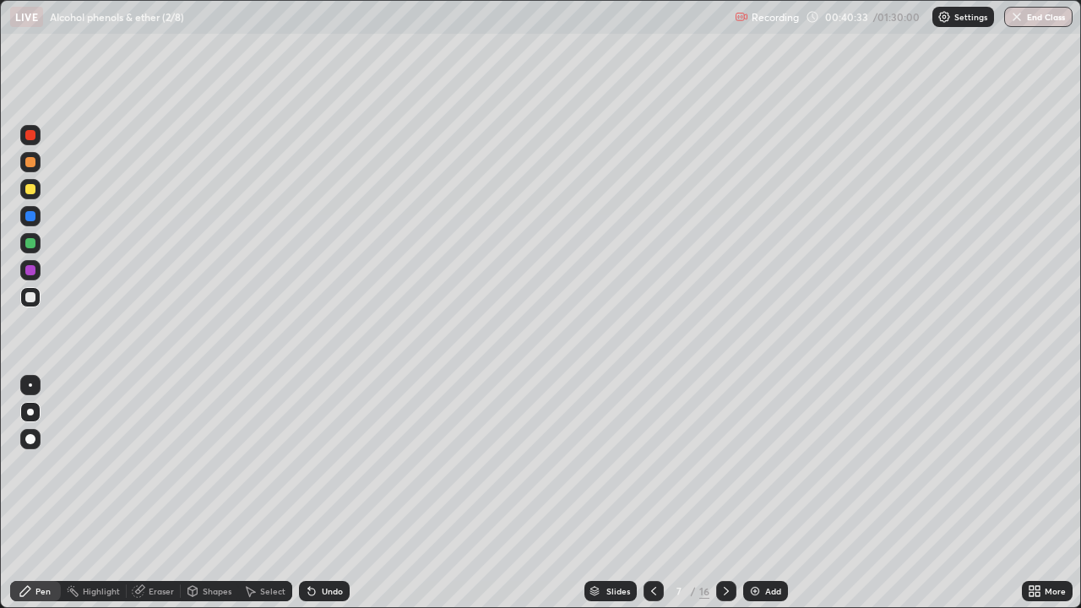
click at [316, 493] on div "Undo" at bounding box center [324, 591] width 51 height 20
click at [28, 244] on div at bounding box center [30, 243] width 10 height 10
click at [724, 493] on icon at bounding box center [726, 591] width 5 height 8
click at [40, 303] on div at bounding box center [30, 297] width 20 height 20
click at [32, 299] on div at bounding box center [30, 297] width 10 height 10
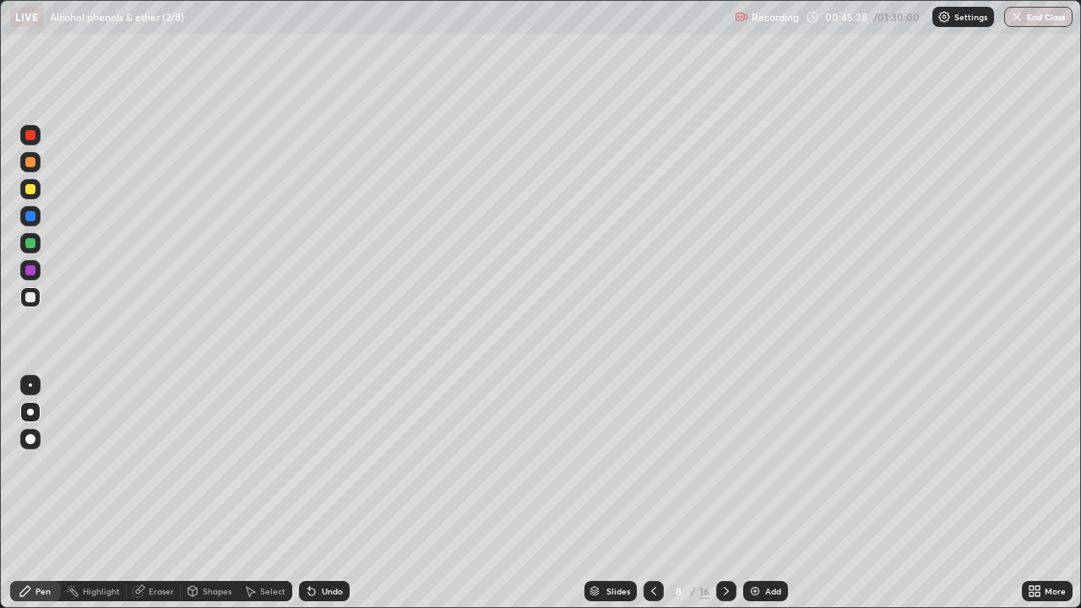
click at [309, 493] on icon at bounding box center [311, 592] width 7 height 7
click at [149, 493] on div "Eraser" at bounding box center [154, 591] width 54 height 20
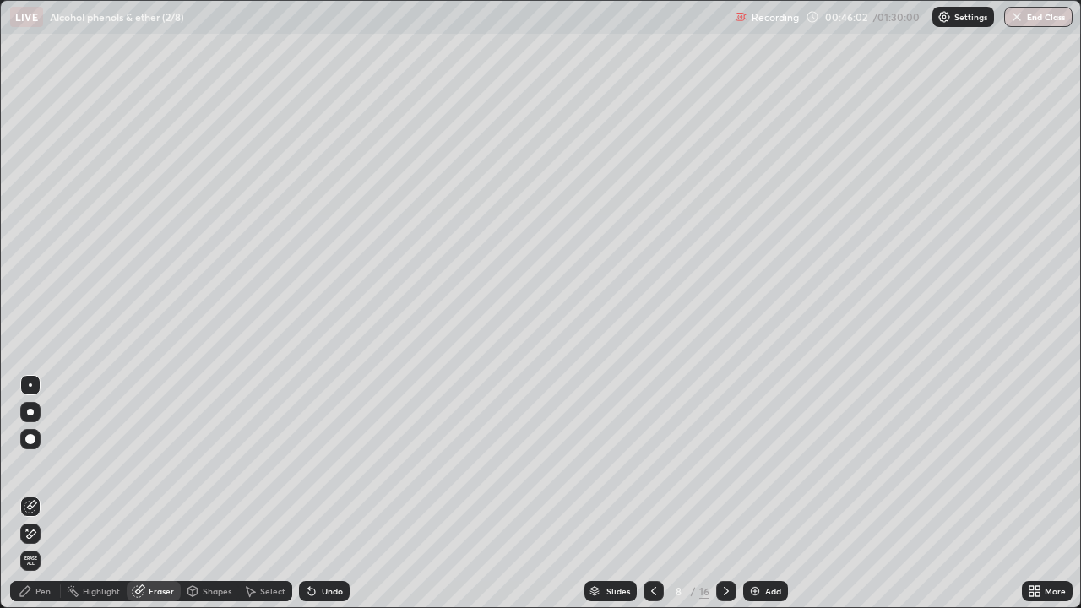
click at [20, 493] on div "Pen" at bounding box center [35, 591] width 51 height 20
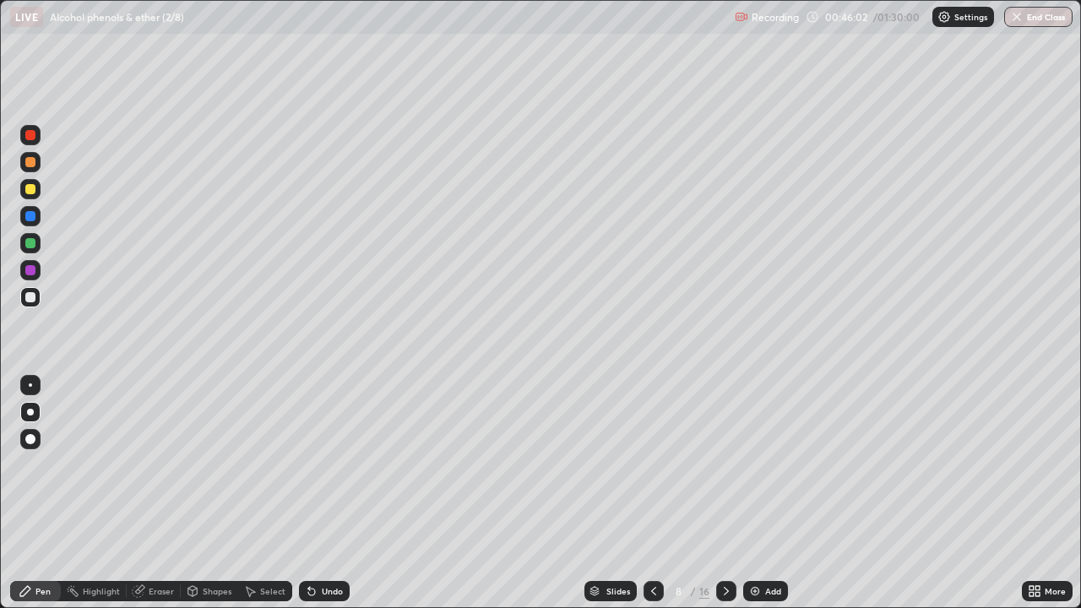
click at [19, 493] on icon at bounding box center [26, 591] width 14 height 14
click at [323, 493] on div "Undo" at bounding box center [332, 591] width 21 height 8
click at [27, 216] on div at bounding box center [30, 216] width 10 height 10
click at [30, 213] on div at bounding box center [30, 216] width 10 height 10
click at [31, 378] on div at bounding box center [30, 385] width 20 height 20
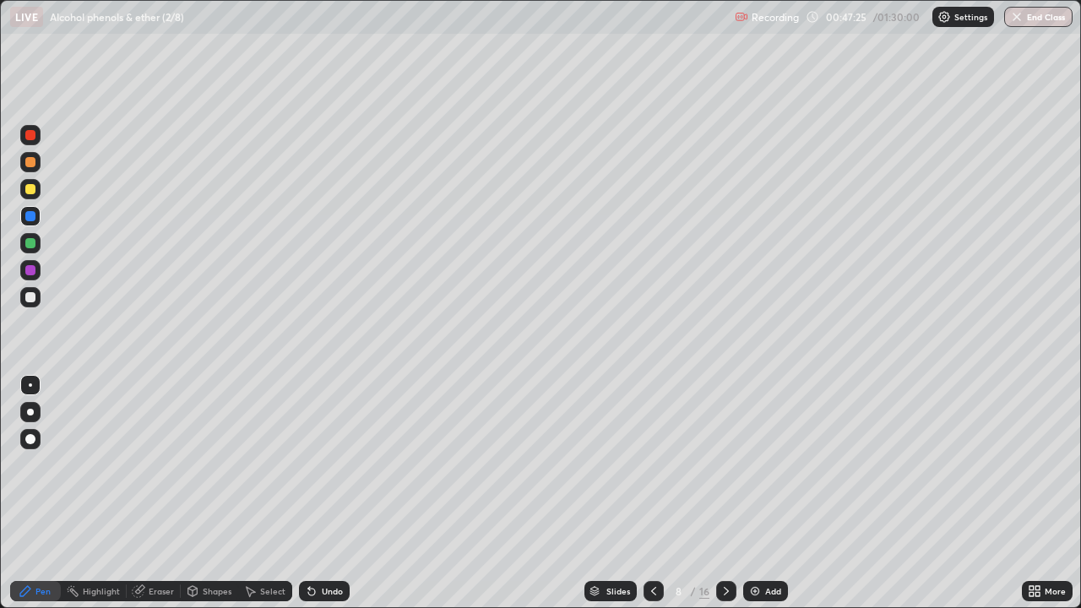
click at [38, 269] on div at bounding box center [30, 270] width 20 height 20
click at [30, 211] on div at bounding box center [30, 216] width 10 height 10
click at [28, 242] on div at bounding box center [30, 243] width 10 height 10
click at [339, 493] on div "Undo" at bounding box center [332, 591] width 21 height 8
click at [34, 218] on div at bounding box center [30, 216] width 10 height 10
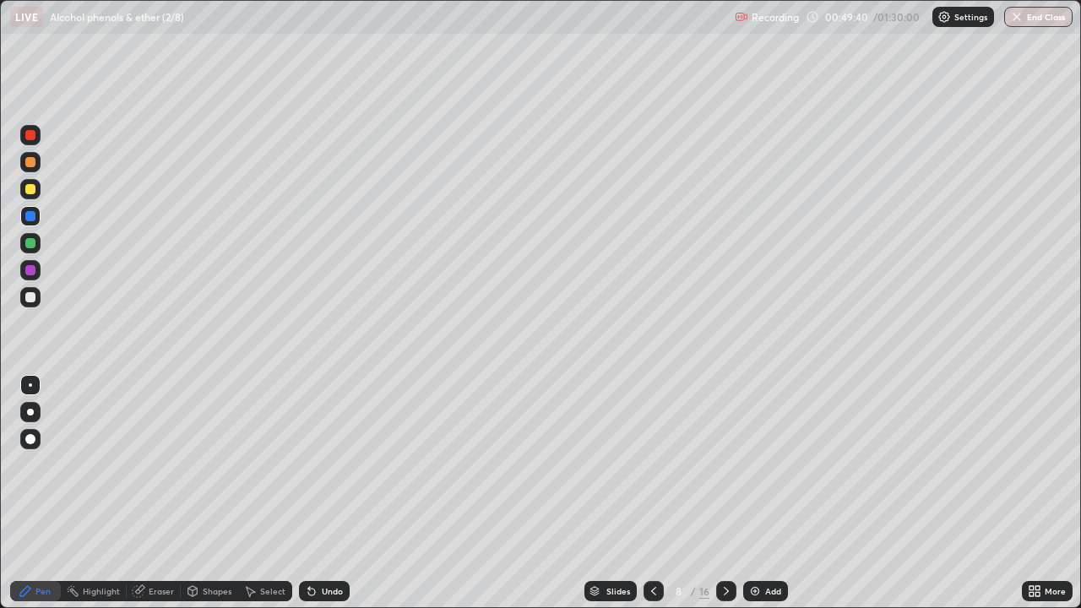
click at [36, 244] on div at bounding box center [30, 243] width 20 height 20
click at [33, 273] on div at bounding box center [30, 270] width 10 height 10
click at [28, 218] on div at bounding box center [30, 216] width 10 height 10
click at [35, 193] on div at bounding box center [30, 189] width 20 height 20
click at [30, 244] on div at bounding box center [30, 243] width 10 height 10
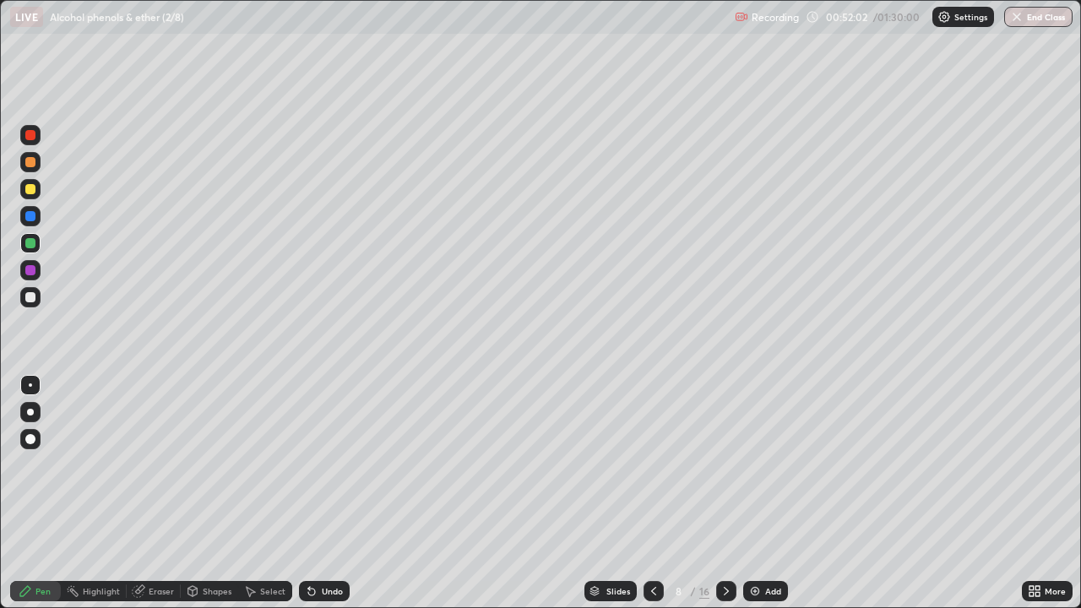
click at [316, 493] on div "Undo" at bounding box center [324, 591] width 51 height 20
click at [322, 493] on div "Undo" at bounding box center [332, 591] width 21 height 8
click at [30, 273] on div at bounding box center [30, 270] width 10 height 10
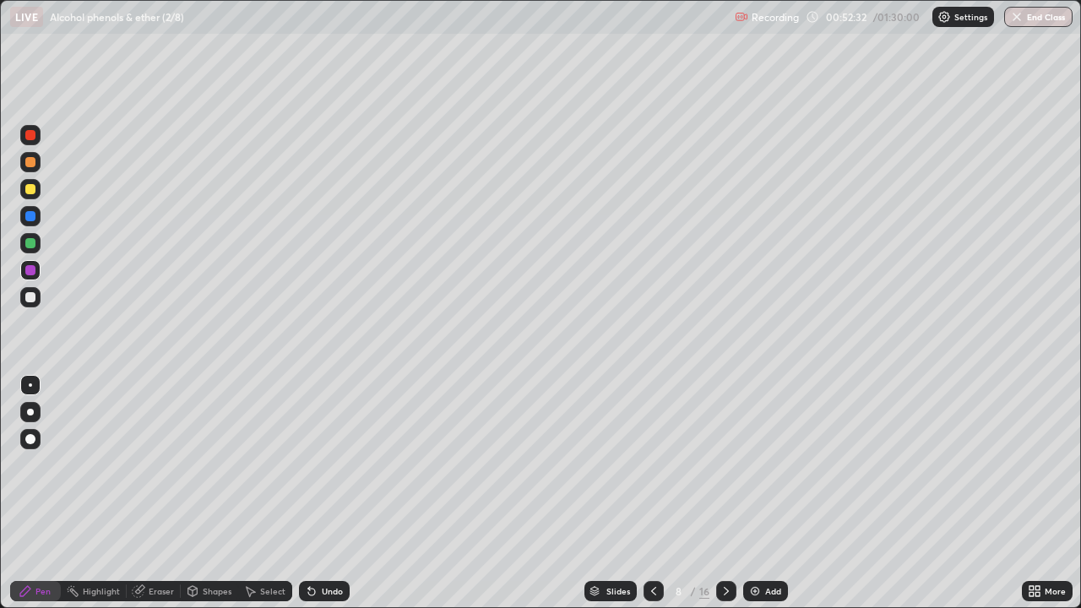
click at [315, 493] on icon at bounding box center [312, 591] width 14 height 14
click at [25, 214] on div at bounding box center [30, 216] width 10 height 10
click at [316, 493] on div "Undo" at bounding box center [324, 591] width 51 height 20
click at [30, 412] on div at bounding box center [30, 412] width 7 height 7
click at [726, 493] on icon at bounding box center [727, 591] width 14 height 14
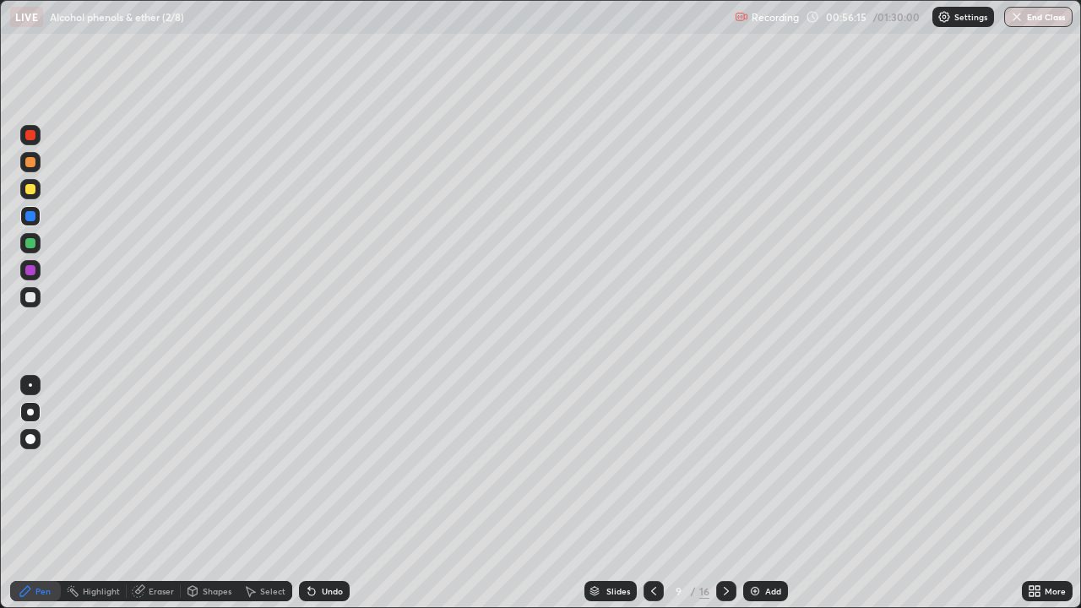
click at [31, 301] on div at bounding box center [30, 297] width 10 height 10
click at [308, 493] on icon at bounding box center [309, 588] width 2 height 2
click at [27, 213] on div at bounding box center [30, 216] width 10 height 10
click at [28, 218] on div at bounding box center [30, 216] width 10 height 10
click at [317, 493] on div "Undo" at bounding box center [324, 591] width 51 height 20
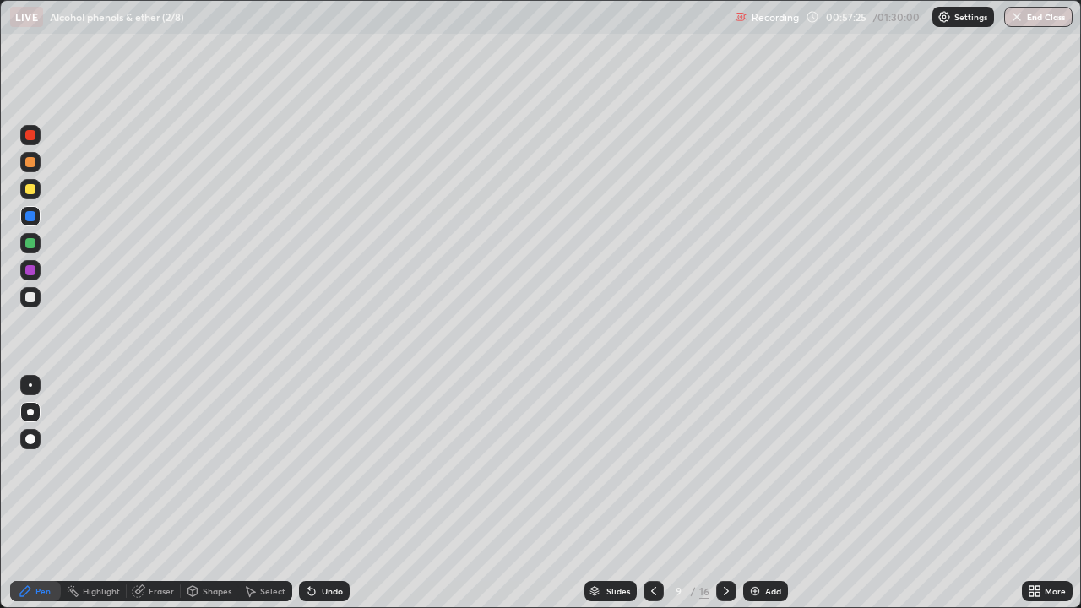
click at [30, 269] on div at bounding box center [30, 270] width 10 height 10
click at [30, 385] on div at bounding box center [30, 384] width 3 height 3
click at [29, 215] on div at bounding box center [30, 216] width 10 height 10
click at [30, 412] on div at bounding box center [30, 412] width 7 height 7
click at [31, 296] on div at bounding box center [30, 297] width 10 height 10
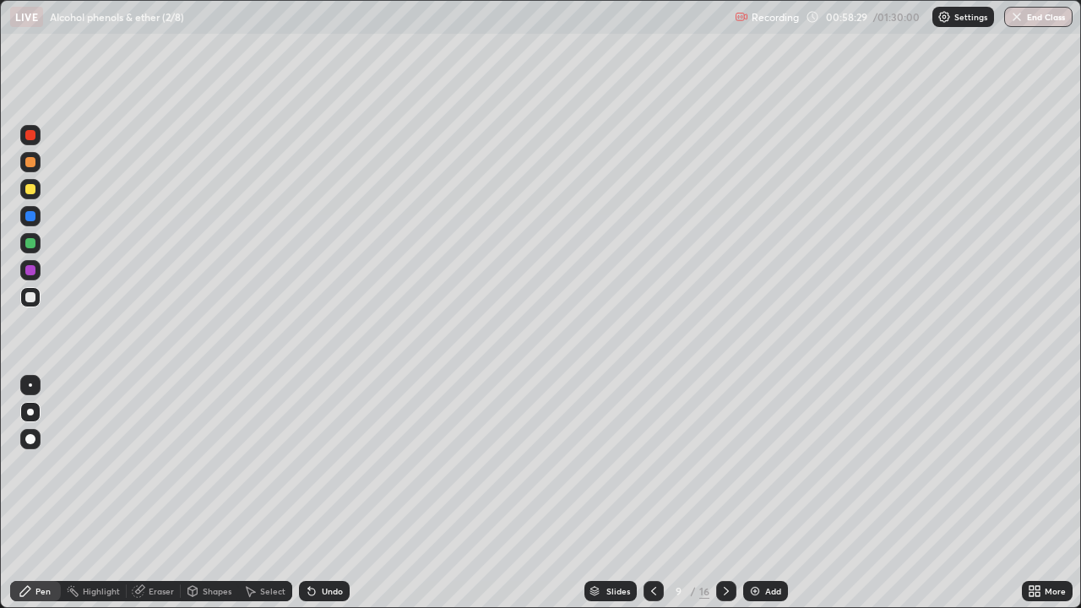
click at [34, 215] on div at bounding box center [30, 216] width 10 height 10
click at [40, 296] on div at bounding box center [30, 297] width 20 height 20
click at [30, 385] on div at bounding box center [30, 384] width 3 height 3
click at [35, 268] on div at bounding box center [30, 270] width 10 height 10
click at [36, 303] on div at bounding box center [30, 297] width 20 height 20
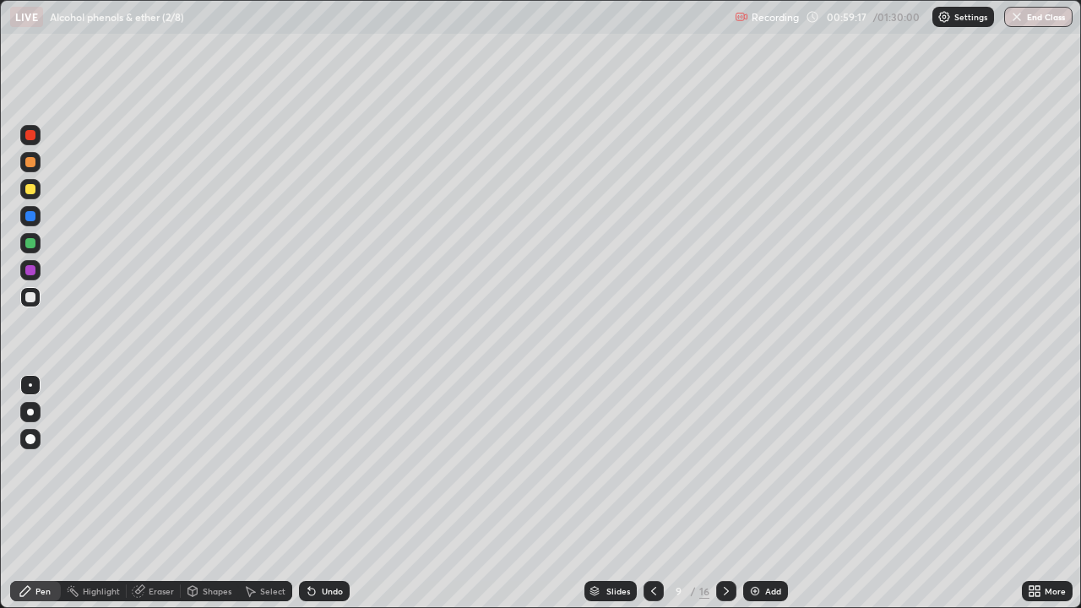
click at [339, 493] on div "Undo" at bounding box center [332, 591] width 21 height 8
click at [331, 493] on div "Undo" at bounding box center [332, 591] width 21 height 8
click at [332, 493] on div "Undo" at bounding box center [324, 591] width 51 height 20
click at [340, 493] on div "Undo" at bounding box center [332, 591] width 21 height 8
click at [332, 493] on div "Undo" at bounding box center [324, 591] width 51 height 20
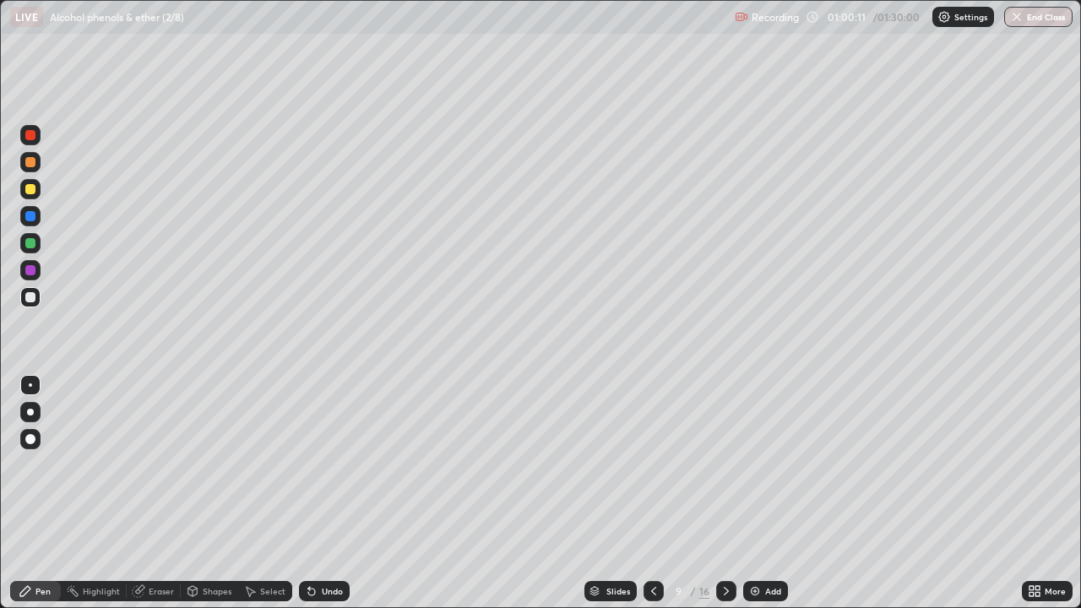
click at [32, 269] on div at bounding box center [30, 270] width 10 height 10
click at [30, 412] on div at bounding box center [30, 412] width 7 height 7
click at [31, 297] on div at bounding box center [30, 297] width 10 height 10
click at [160, 493] on div "Eraser" at bounding box center [161, 591] width 25 height 8
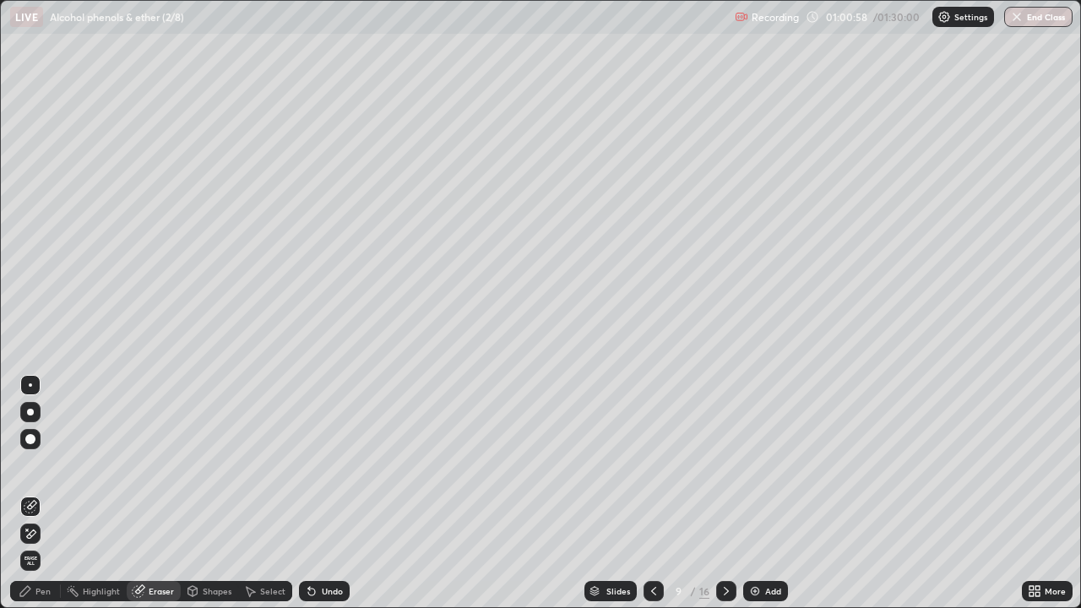
click at [35, 493] on div "Pen" at bounding box center [35, 591] width 51 height 20
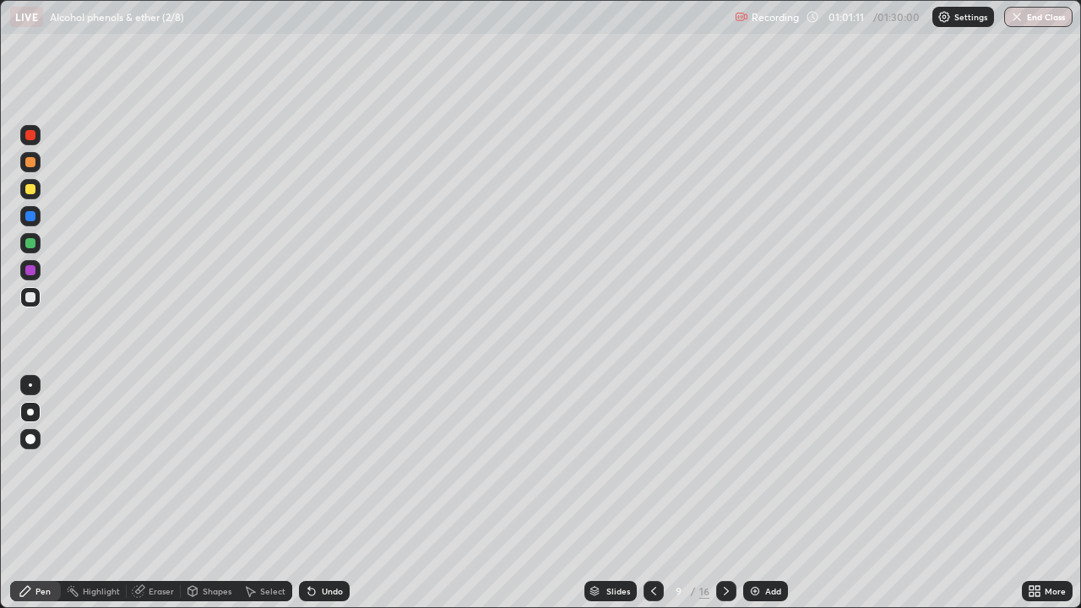
click at [327, 493] on div "Undo" at bounding box center [332, 591] width 21 height 8
click at [331, 493] on div "Undo" at bounding box center [332, 591] width 21 height 8
click at [328, 493] on div "Undo" at bounding box center [332, 591] width 21 height 8
click at [332, 493] on div "Undo" at bounding box center [332, 591] width 21 height 8
click at [334, 493] on div "Undo" at bounding box center [324, 591] width 51 height 20
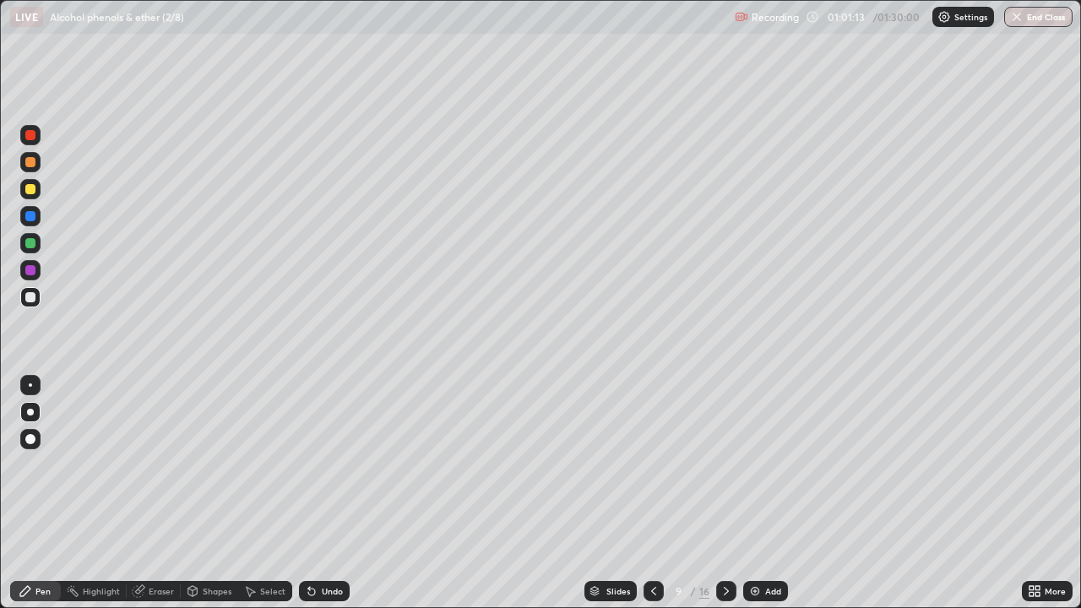
click at [345, 493] on div "Undo" at bounding box center [324, 591] width 51 height 20
click at [28, 217] on div at bounding box center [30, 216] width 10 height 10
click at [25, 270] on div at bounding box center [30, 270] width 10 height 10
click at [30, 249] on div at bounding box center [30, 243] width 20 height 20
click at [36, 271] on div at bounding box center [30, 270] width 20 height 20
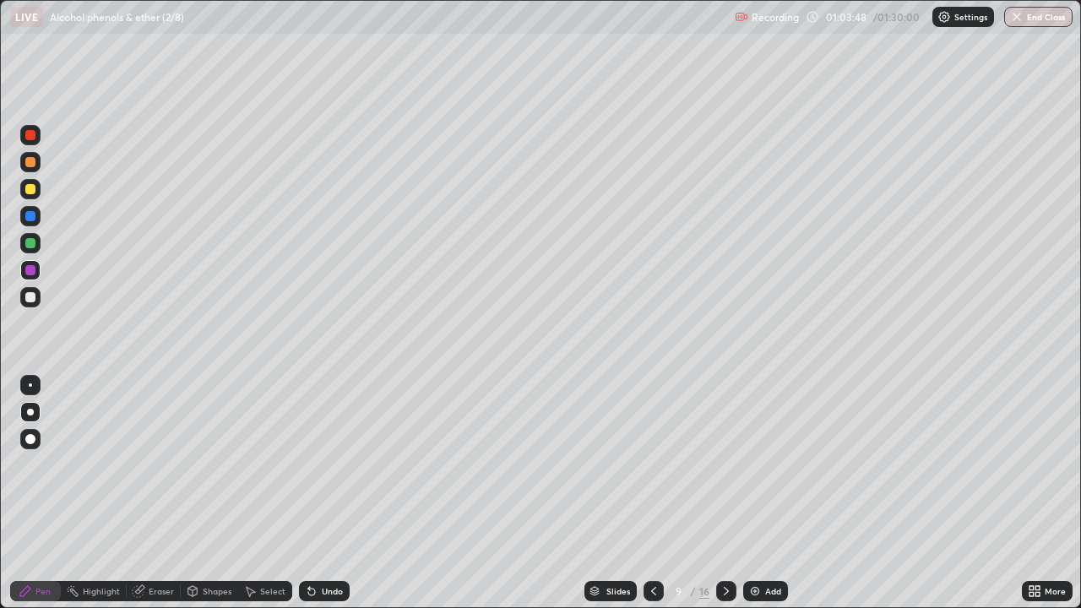
click at [334, 493] on div "Undo" at bounding box center [332, 591] width 21 height 8
click at [30, 303] on div at bounding box center [30, 297] width 20 height 20
click at [724, 493] on icon at bounding box center [727, 591] width 14 height 14
click at [330, 493] on div "Undo" at bounding box center [332, 591] width 21 height 8
click at [303, 493] on div "Undo" at bounding box center [324, 591] width 51 height 20
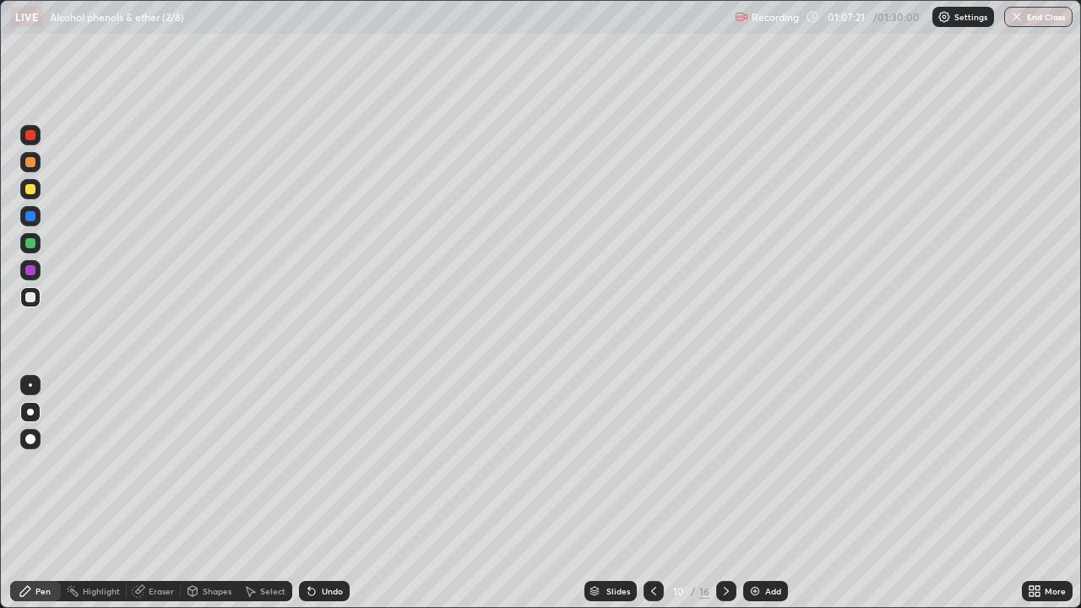
click at [304, 493] on div "Undo" at bounding box center [324, 591] width 51 height 20
click at [304, 493] on div "Undo" at bounding box center [320, 591] width 57 height 34
click at [301, 493] on div "Undo" at bounding box center [324, 591] width 51 height 20
click at [286, 493] on div "Select" at bounding box center [265, 591] width 54 height 20
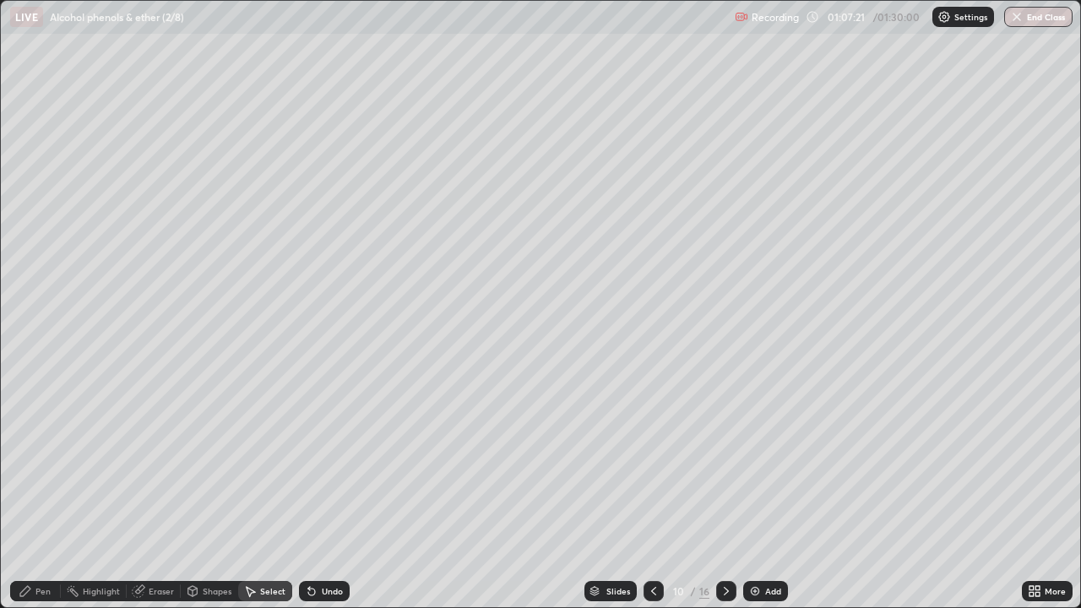
click at [281, 493] on div "Select" at bounding box center [265, 591] width 54 height 20
click at [280, 493] on div "Select" at bounding box center [265, 591] width 54 height 20
click at [322, 493] on div "Undo" at bounding box center [332, 591] width 21 height 8
click at [329, 493] on div "Undo" at bounding box center [332, 591] width 21 height 8
click at [331, 493] on div "Undo" at bounding box center [324, 591] width 51 height 20
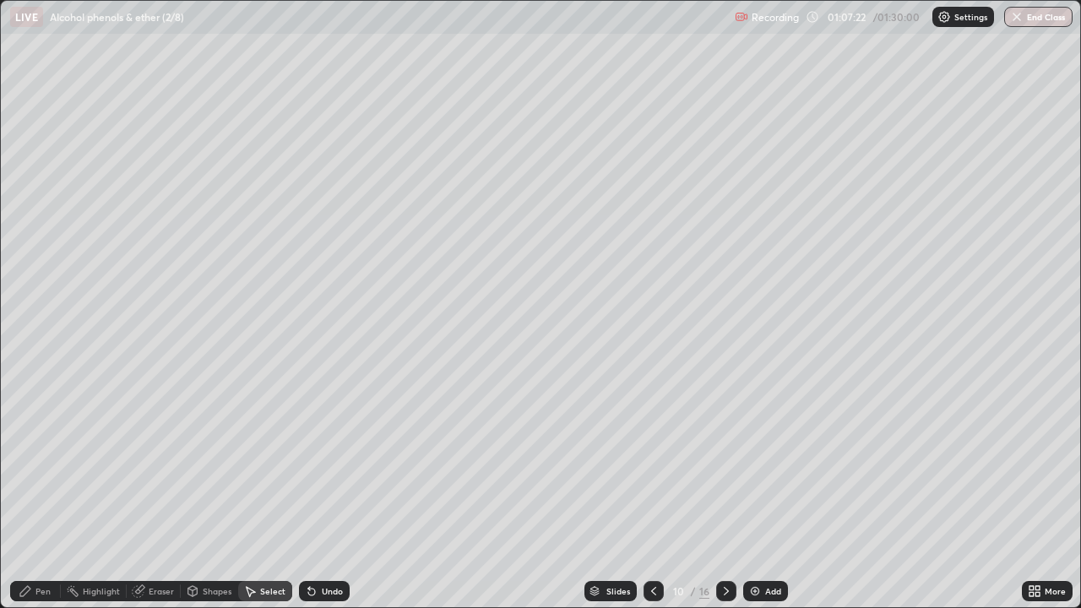
click at [333, 493] on div "Undo" at bounding box center [324, 591] width 51 height 20
click at [330, 493] on div "Undo" at bounding box center [324, 591] width 51 height 20
click at [42, 493] on div "Pen" at bounding box center [42, 591] width 15 height 8
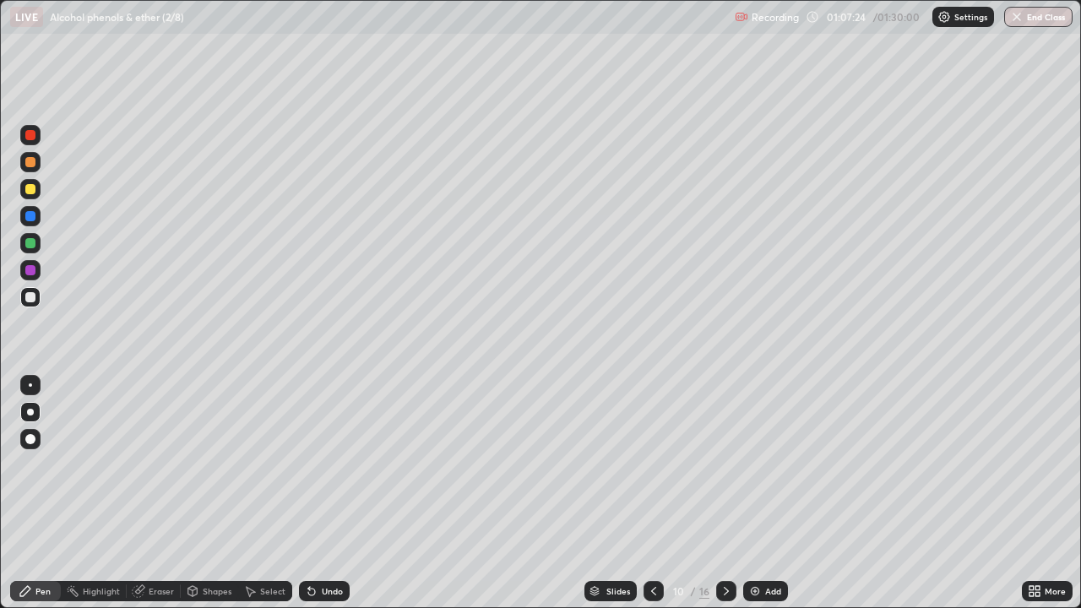
click at [35, 493] on div "Pen" at bounding box center [35, 591] width 51 height 20
click at [22, 222] on div at bounding box center [30, 216] width 20 height 20
click at [39, 298] on div at bounding box center [30, 297] width 20 height 20
click at [158, 493] on div "Eraser" at bounding box center [161, 591] width 25 height 8
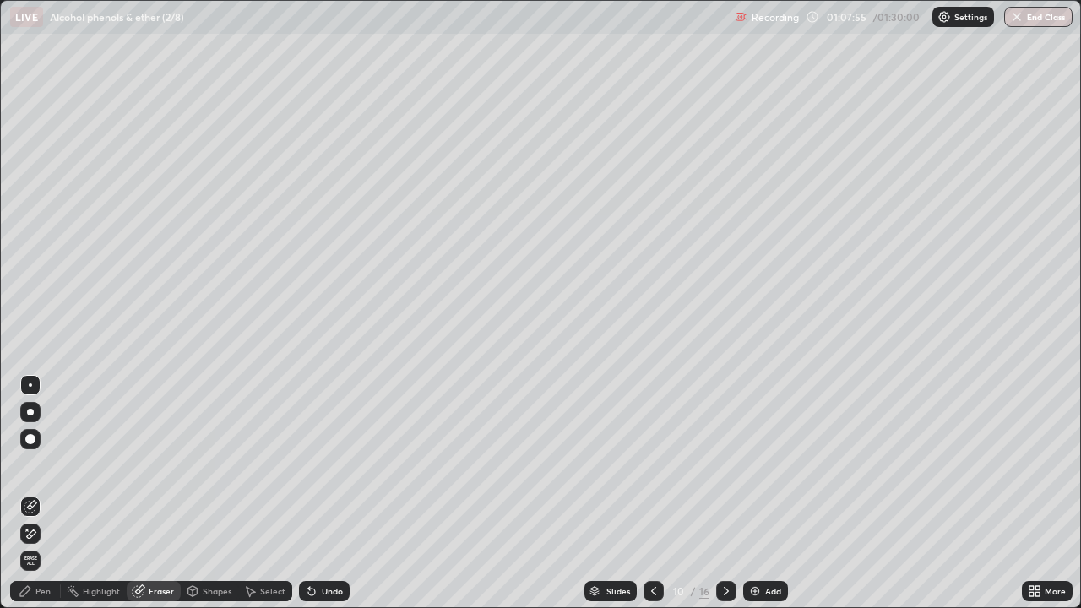
click at [28, 493] on icon at bounding box center [25, 591] width 10 height 10
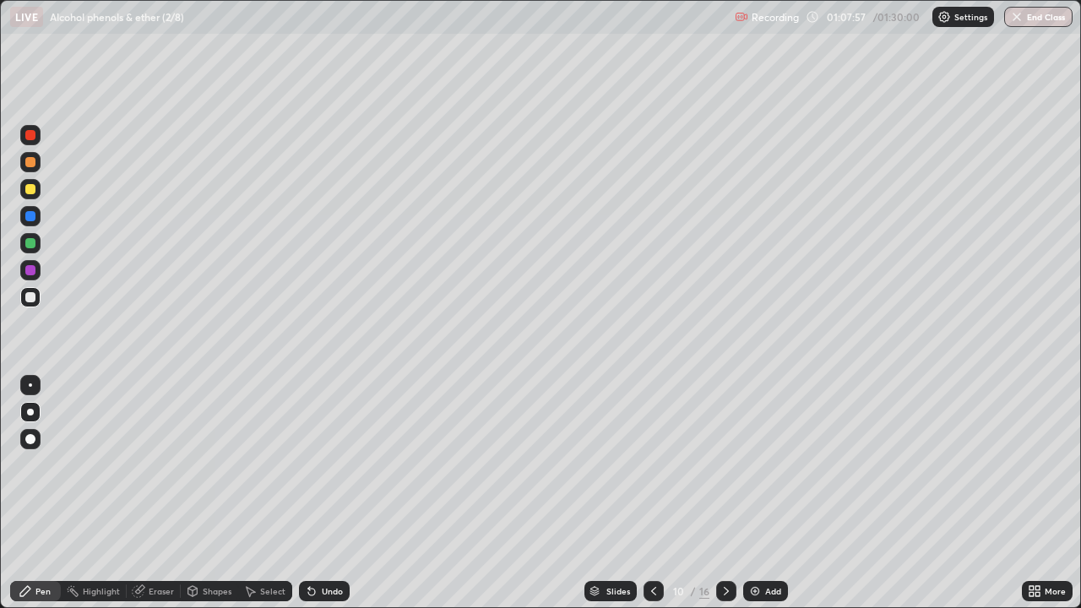
click at [33, 493] on div "Pen" at bounding box center [35, 591] width 51 height 20
click at [329, 493] on div "Undo" at bounding box center [332, 591] width 21 height 8
click at [155, 493] on div "Eraser" at bounding box center [161, 591] width 25 height 8
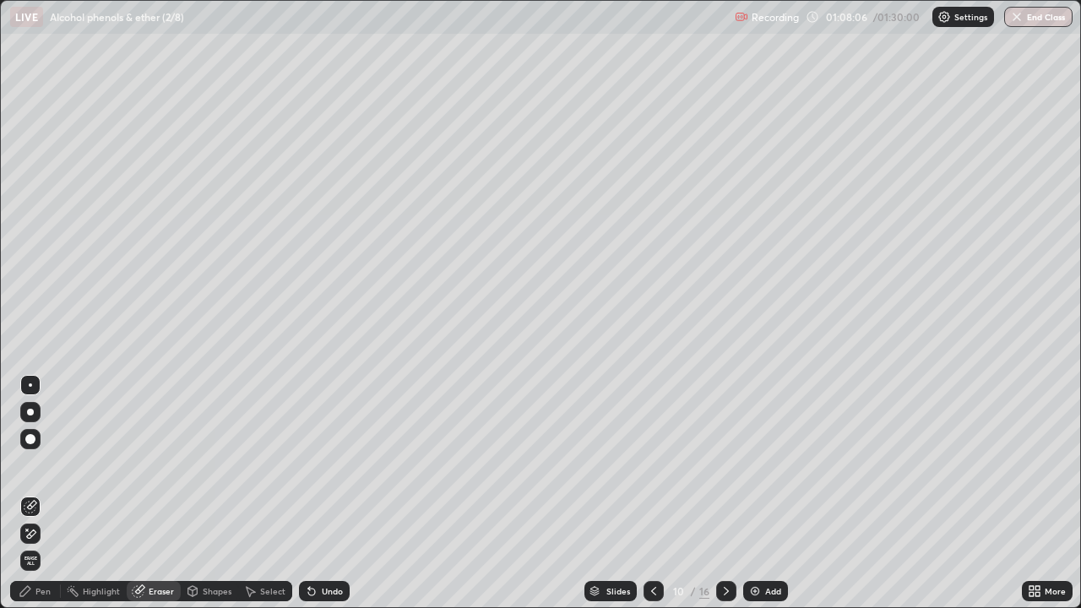
click at [26, 493] on icon at bounding box center [26, 591] width 14 height 14
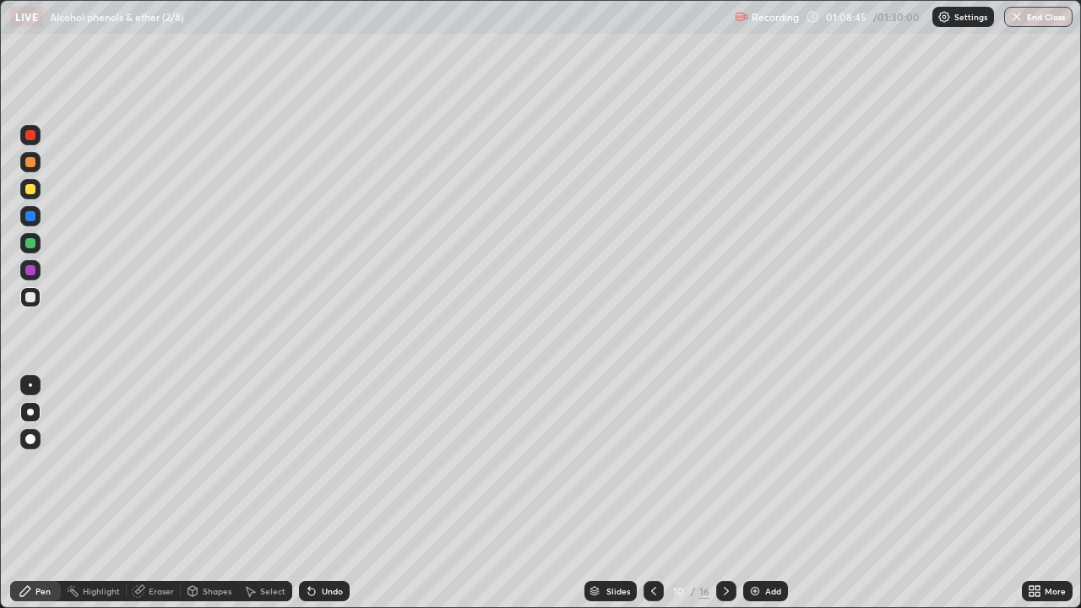
click at [340, 493] on div "Undo" at bounding box center [324, 591] width 51 height 20
click at [37, 220] on div at bounding box center [30, 216] width 20 height 20
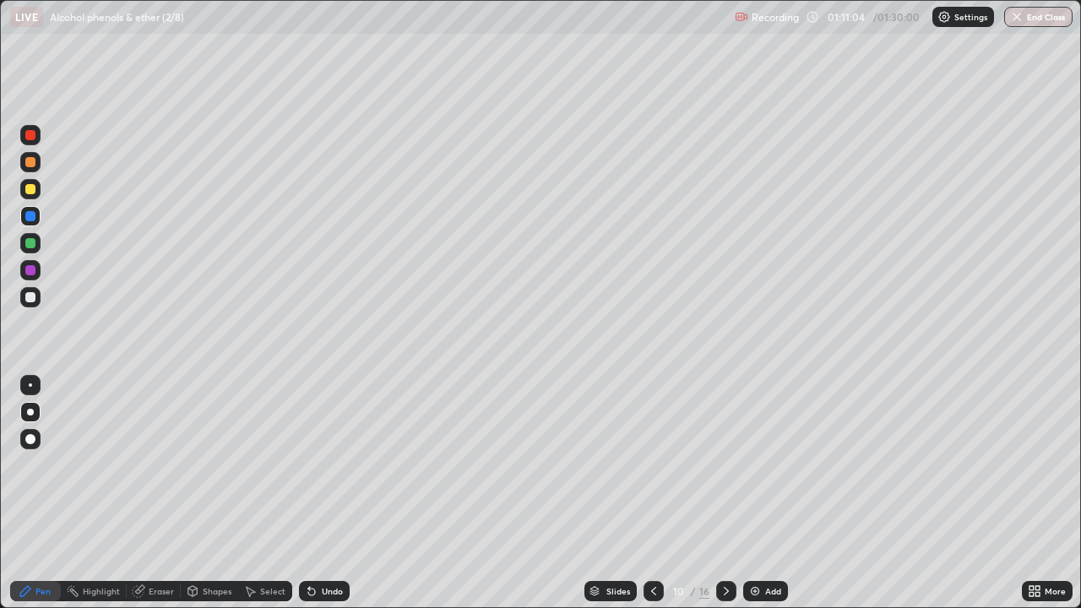
click at [149, 493] on div "Eraser" at bounding box center [161, 591] width 25 height 8
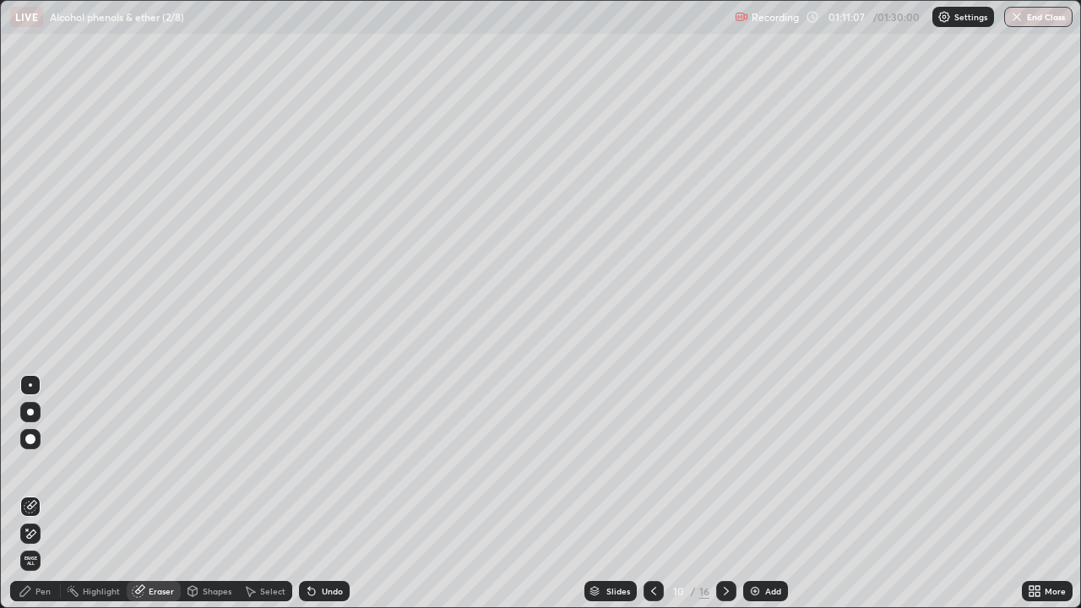
click at [36, 493] on div "Pen" at bounding box center [42, 591] width 15 height 8
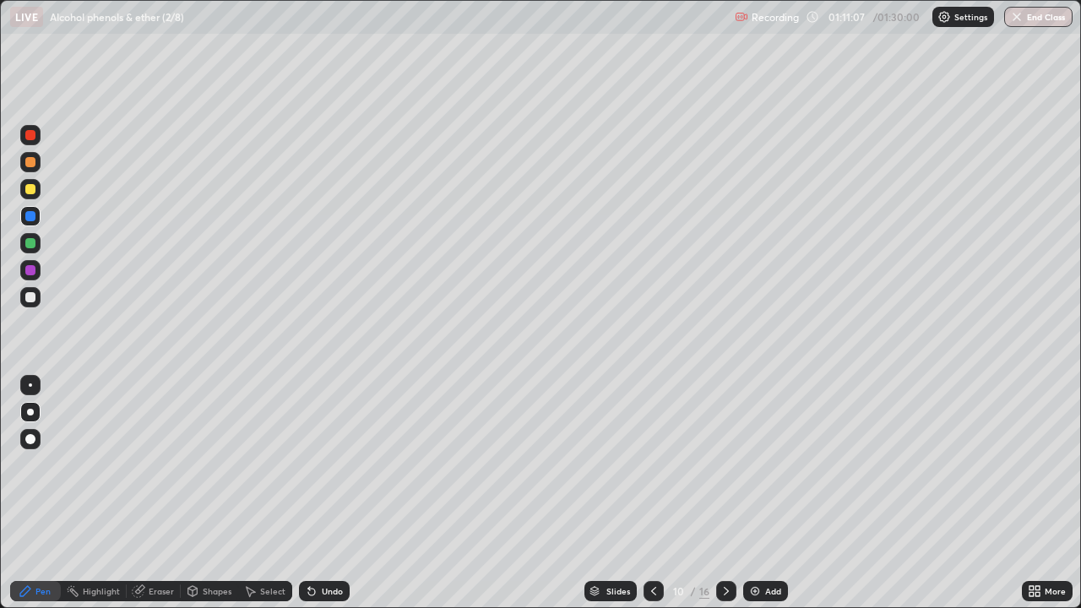
click at [30, 493] on icon at bounding box center [26, 591] width 14 height 14
click at [34, 298] on div at bounding box center [30, 297] width 10 height 10
click at [38, 225] on div at bounding box center [30, 216] width 20 height 27
click at [34, 394] on div at bounding box center [30, 385] width 20 height 20
click at [159, 493] on div "Eraser" at bounding box center [154, 591] width 54 height 20
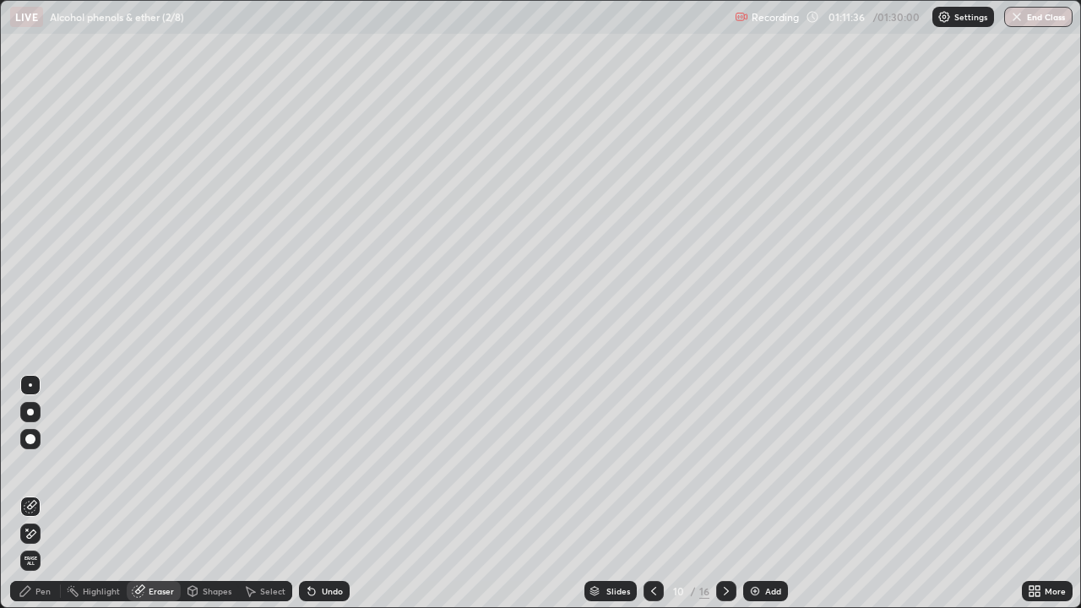
click at [43, 493] on div "Pen" at bounding box center [42, 591] width 15 height 8
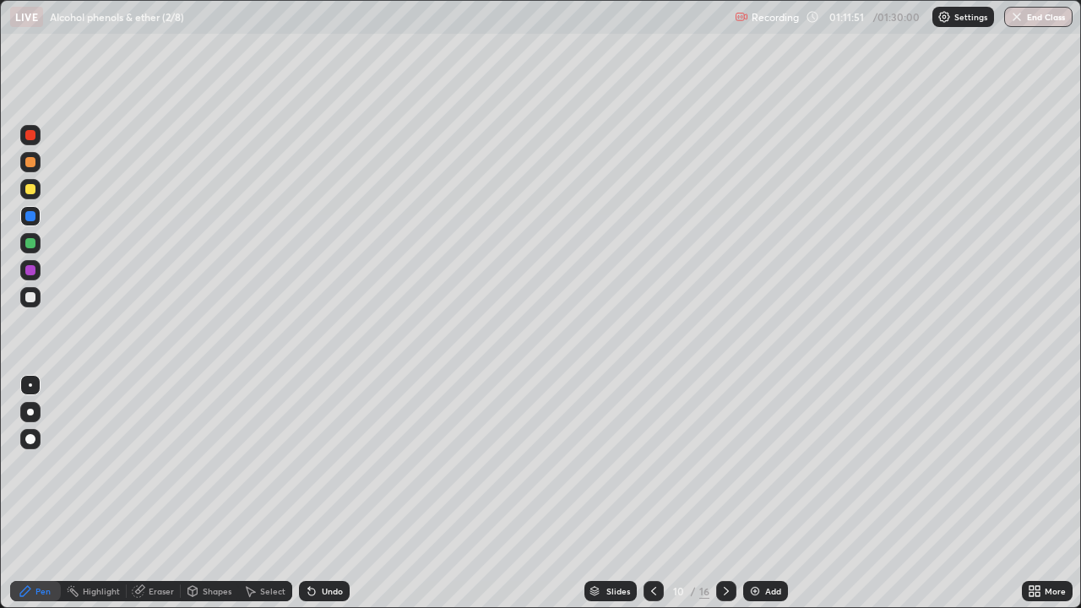
click at [38, 165] on div at bounding box center [30, 162] width 20 height 20
click at [309, 493] on icon at bounding box center [311, 592] width 7 height 7
click at [30, 300] on div at bounding box center [30, 297] width 10 height 10
click at [323, 493] on div "Undo" at bounding box center [332, 591] width 21 height 8
click at [328, 493] on div "Undo" at bounding box center [332, 591] width 21 height 8
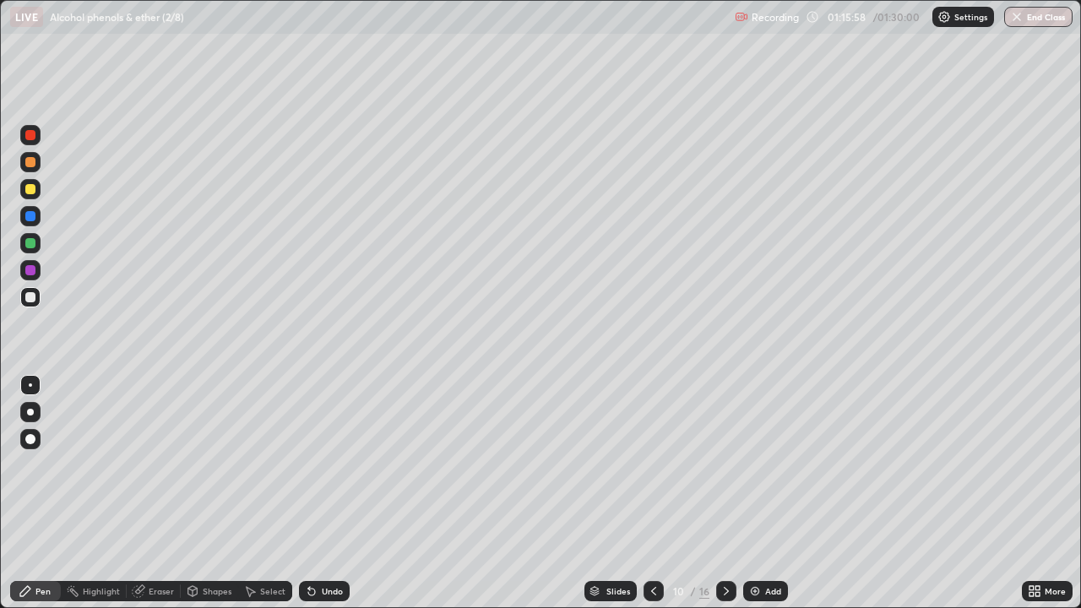
click at [30, 412] on div at bounding box center [30, 412] width 7 height 7
click at [732, 493] on div at bounding box center [726, 591] width 20 height 20
click at [308, 493] on icon at bounding box center [311, 592] width 7 height 7
click at [334, 493] on div "Undo" at bounding box center [324, 591] width 51 height 20
click at [329, 493] on div "Undo" at bounding box center [324, 591] width 51 height 20
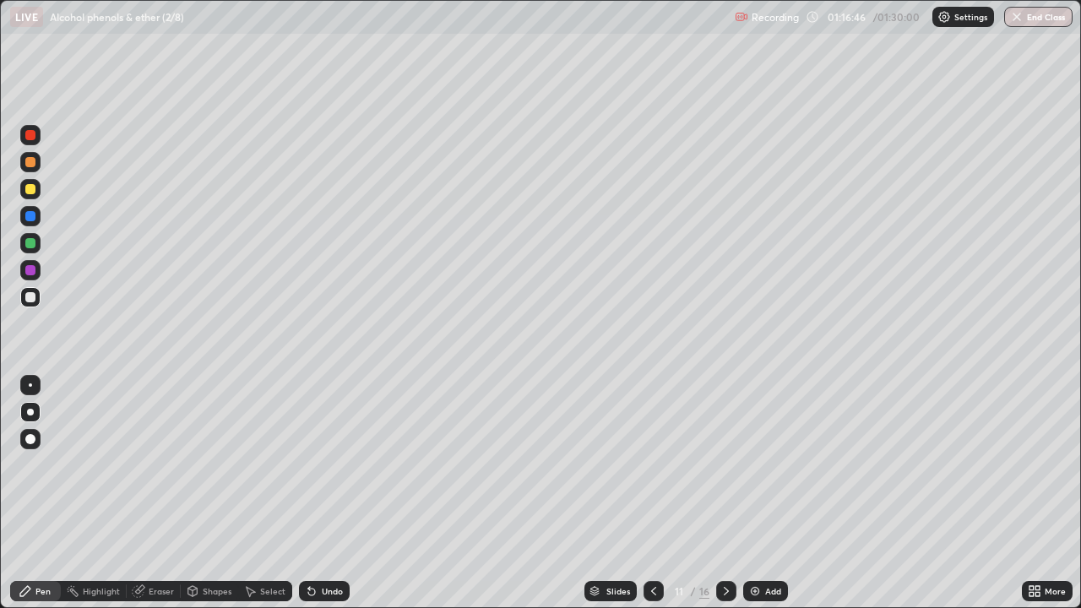
click at [311, 493] on icon at bounding box center [312, 591] width 14 height 14
click at [321, 493] on div "Undo" at bounding box center [324, 591] width 51 height 20
click at [724, 493] on icon at bounding box center [727, 591] width 14 height 14
click at [649, 493] on icon at bounding box center [654, 591] width 14 height 14
click at [25, 213] on div at bounding box center [30, 216] width 10 height 10
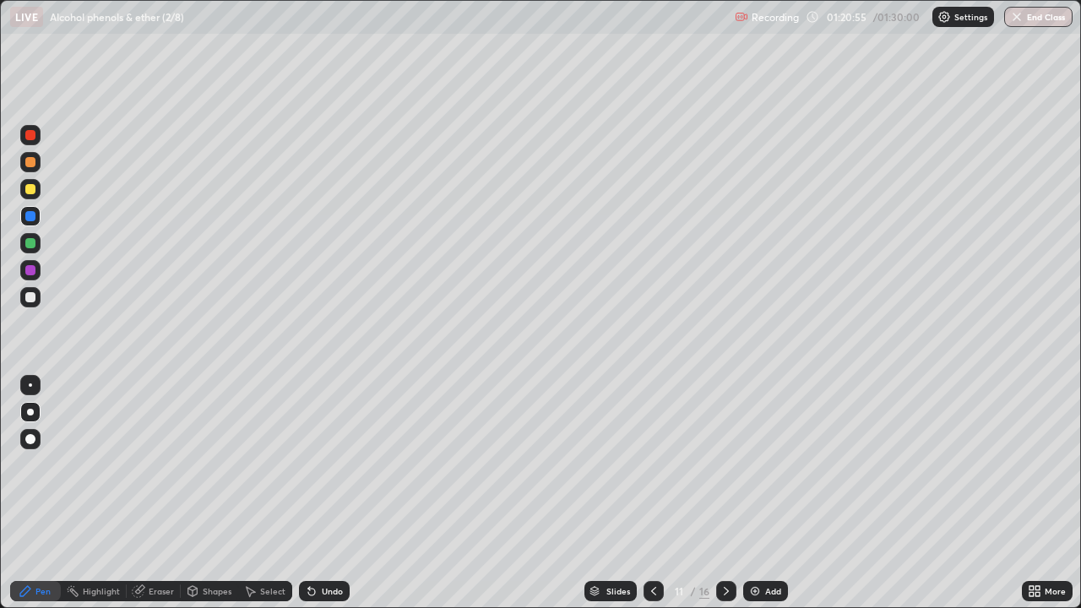
click at [32, 239] on div at bounding box center [30, 243] width 10 height 10
click at [30, 385] on div at bounding box center [30, 384] width 3 height 3
click at [335, 493] on div "Undo" at bounding box center [332, 591] width 21 height 8
click at [35, 185] on div at bounding box center [30, 189] width 20 height 20
click at [328, 493] on div "Undo" at bounding box center [324, 591] width 51 height 20
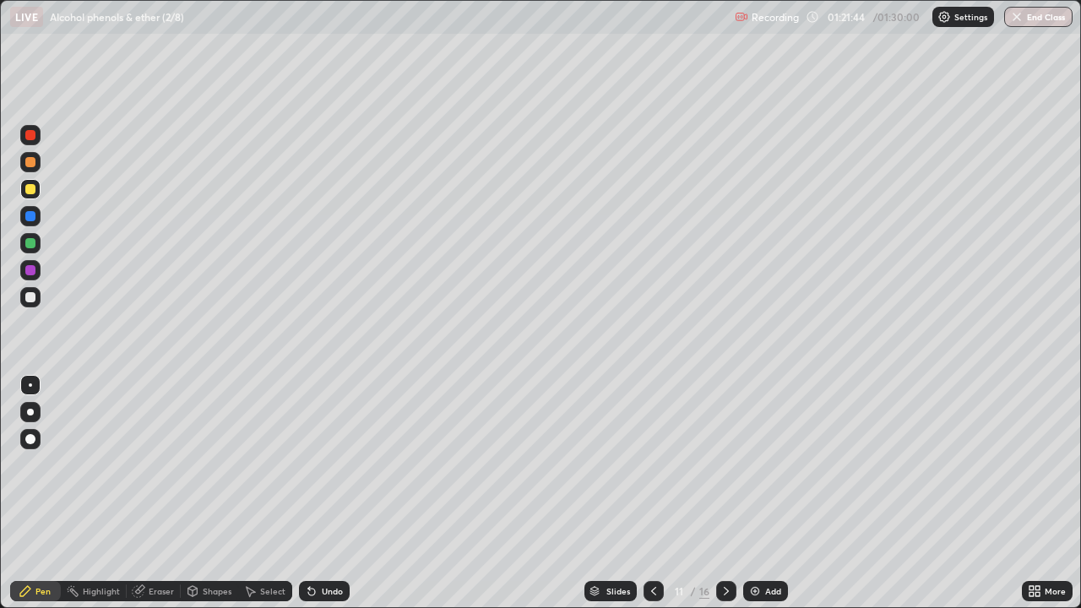
click at [316, 493] on div "Undo" at bounding box center [324, 591] width 51 height 20
click at [322, 493] on div "Undo" at bounding box center [332, 591] width 21 height 8
click at [27, 269] on div at bounding box center [30, 270] width 10 height 10
click at [31, 216] on div at bounding box center [30, 216] width 10 height 10
click at [192, 493] on div "Shapes" at bounding box center [209, 591] width 57 height 20
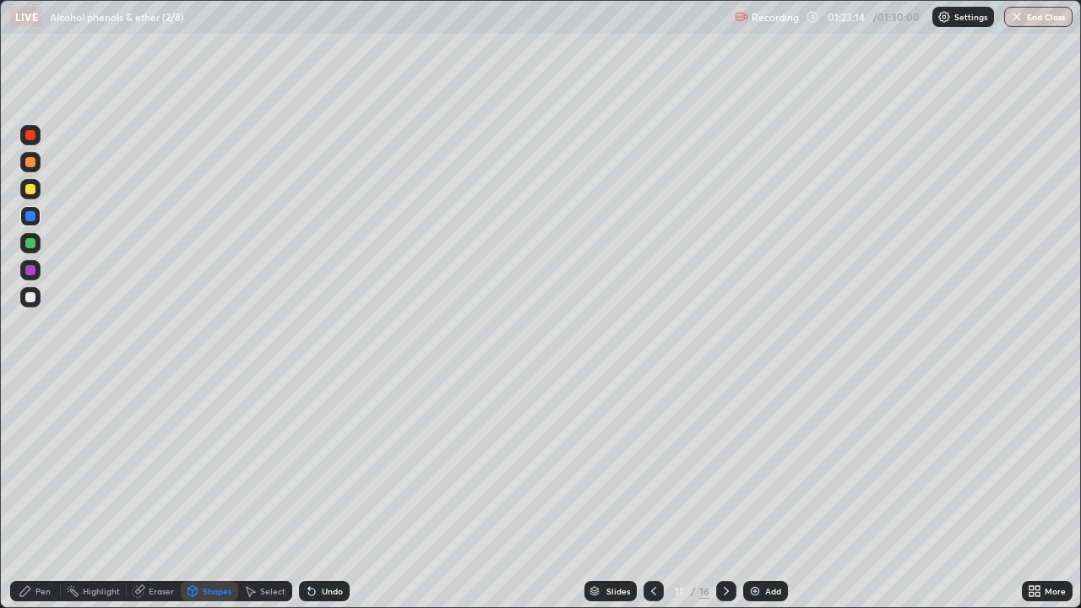
click at [328, 493] on div "Undo" at bounding box center [332, 591] width 21 height 8
click at [32, 493] on div "Pen" at bounding box center [35, 591] width 51 height 20
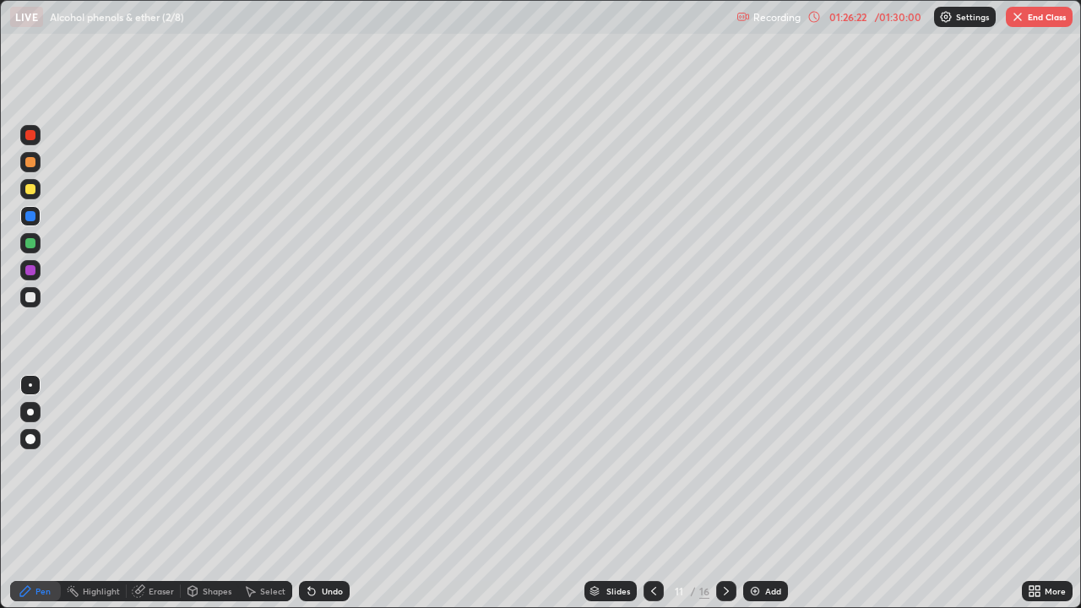
click at [727, 493] on div at bounding box center [726, 591] width 20 height 20
click at [311, 493] on icon at bounding box center [311, 592] width 7 height 7
click at [310, 493] on icon at bounding box center [311, 592] width 7 height 7
click at [38, 300] on div at bounding box center [30, 297] width 20 height 20
click at [36, 220] on div at bounding box center [30, 216] width 20 height 20
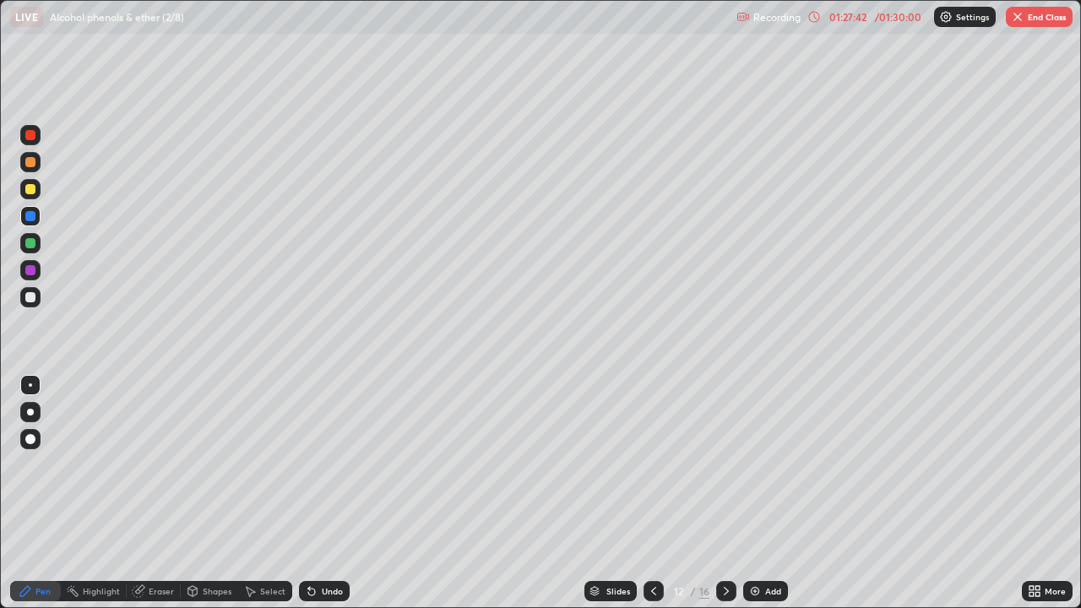
click at [326, 493] on div "Undo" at bounding box center [324, 591] width 51 height 20
click at [160, 493] on div "Eraser" at bounding box center [161, 591] width 25 height 8
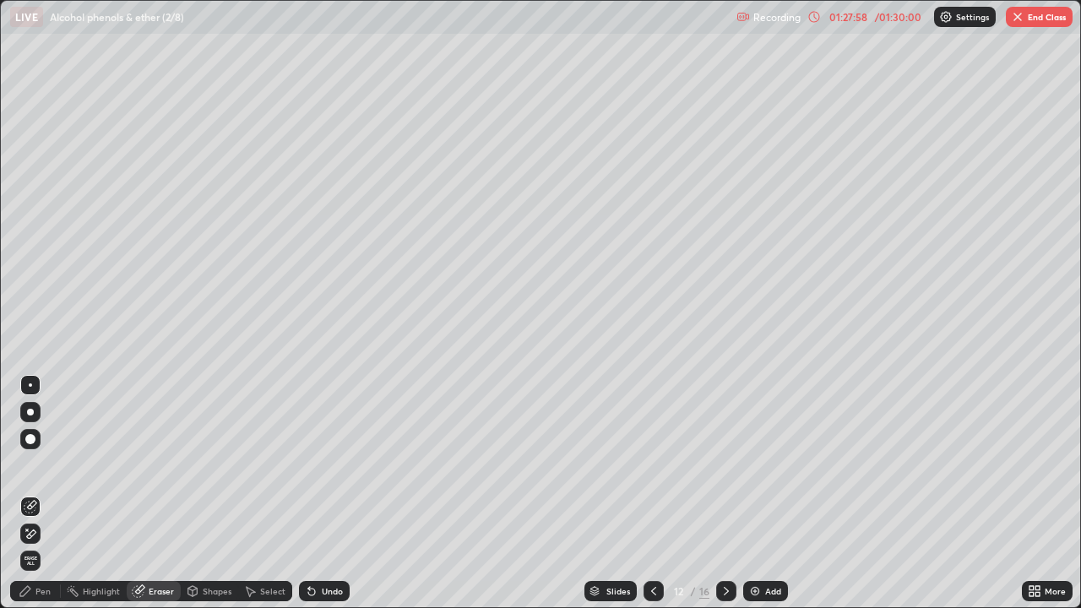
click at [29, 493] on div "Pen" at bounding box center [35, 591] width 51 height 20
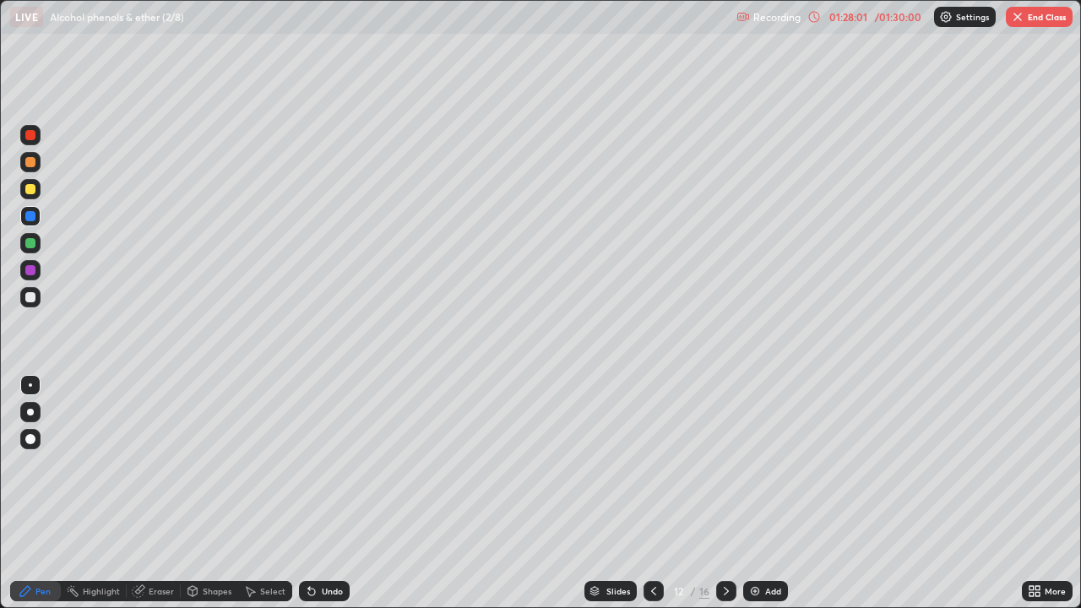
click at [32, 242] on div at bounding box center [30, 243] width 10 height 10
click at [331, 493] on div "Undo" at bounding box center [332, 591] width 21 height 8
click at [334, 493] on div "Undo" at bounding box center [332, 591] width 21 height 8
click at [36, 198] on div at bounding box center [30, 189] width 20 height 20
click at [35, 220] on div at bounding box center [30, 216] width 20 height 20
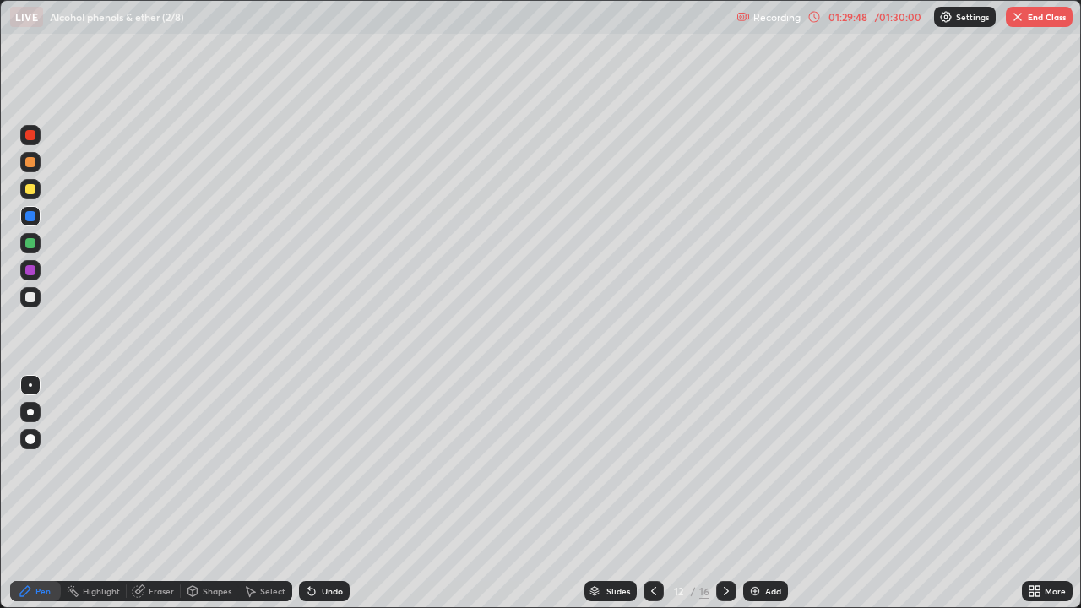
click at [611, 493] on div "Slides" at bounding box center [618, 591] width 24 height 8
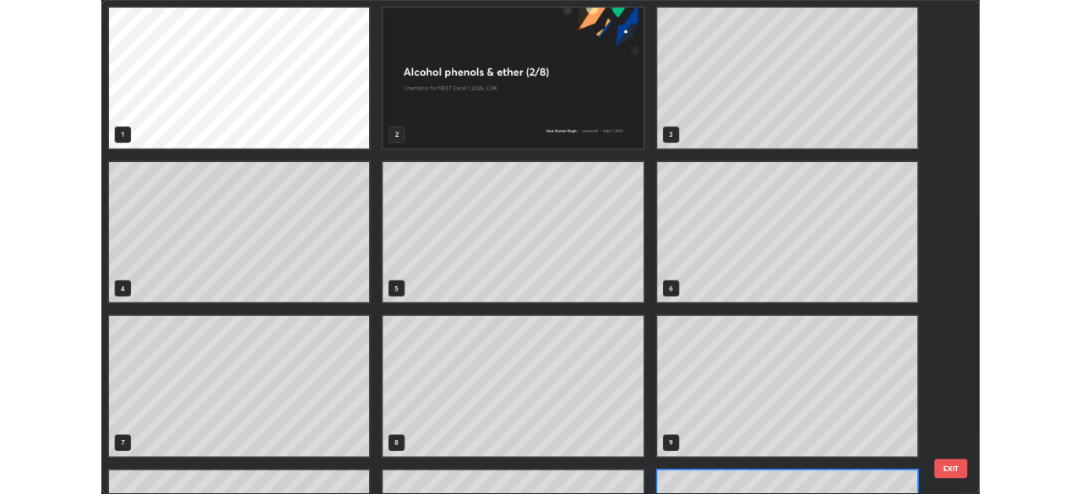
scroll to position [601, 1071]
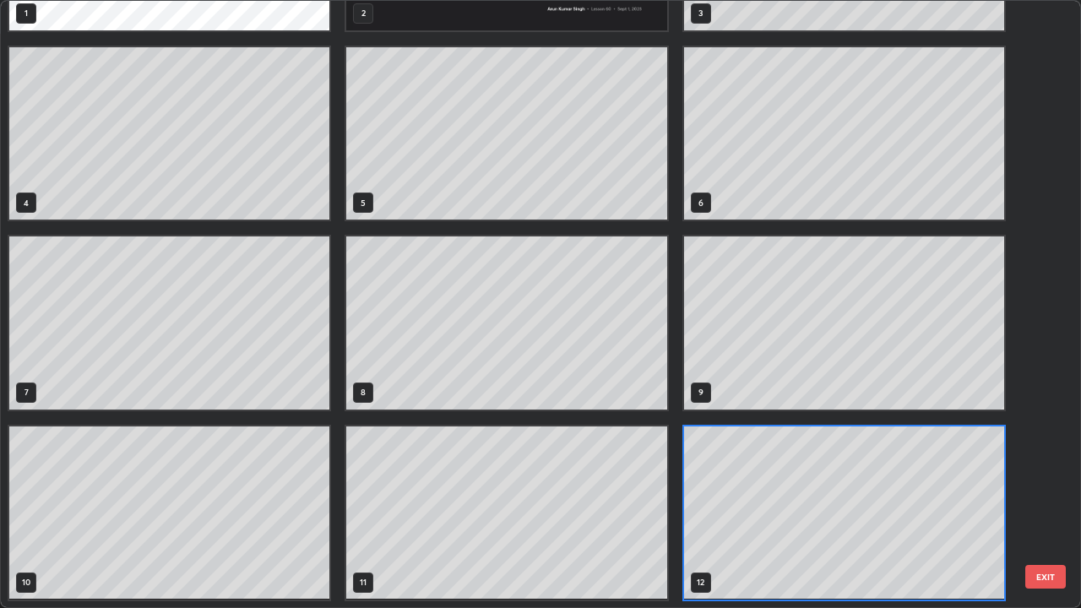
click at [1052, 493] on button "EXIT" at bounding box center [1045, 577] width 41 height 24
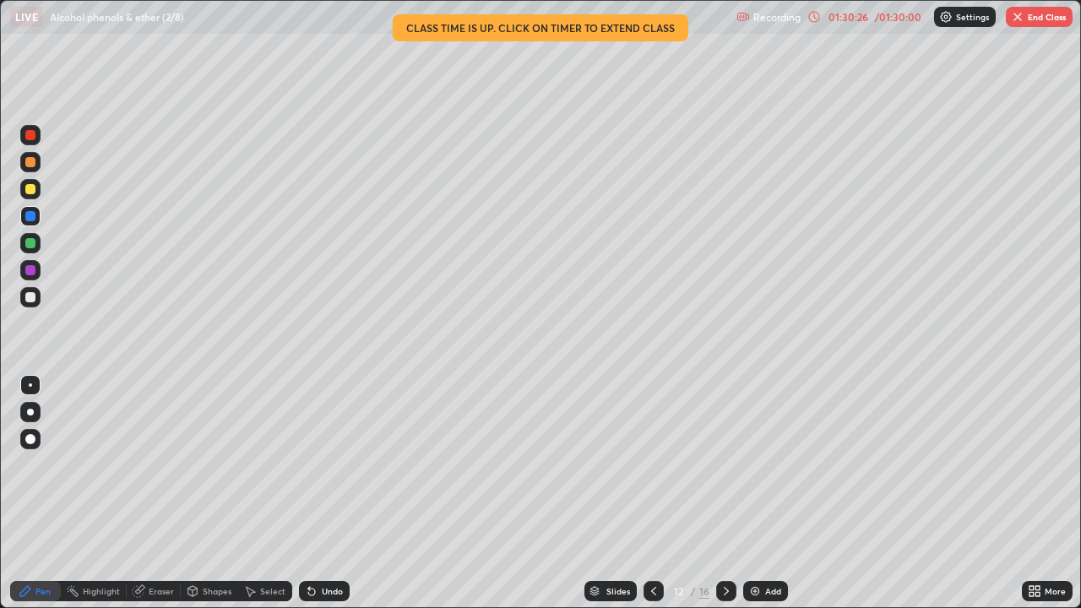
click at [1057, 7] on button "End Class" at bounding box center [1039, 17] width 67 height 20
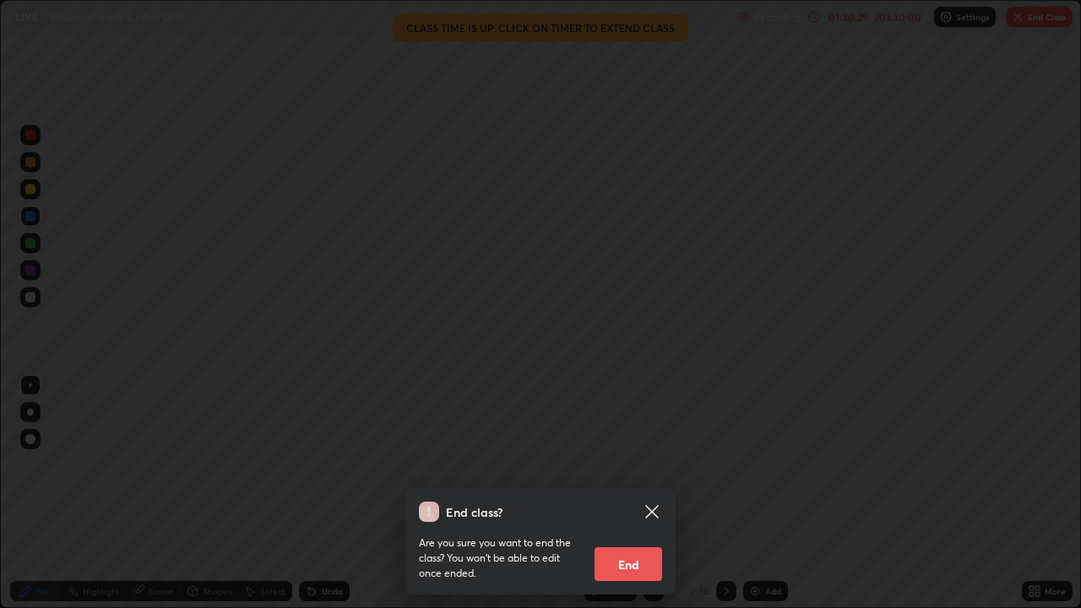
click at [608, 475] on div "End class? Are you sure you want to end the class? You won’t be able to edit on…" at bounding box center [540, 304] width 1081 height 608
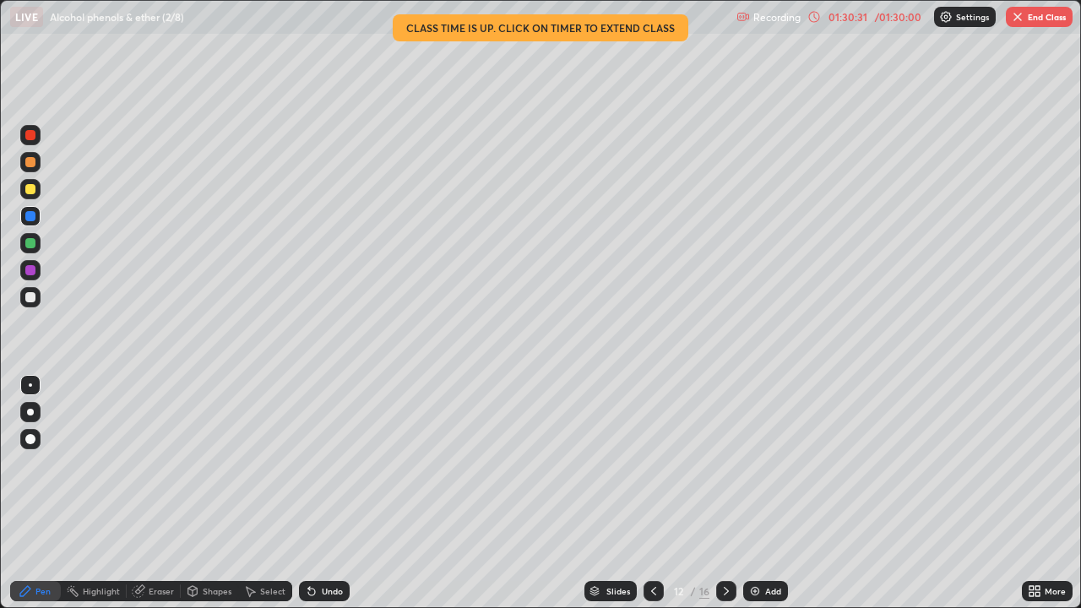
click at [1035, 24] on button "End Class" at bounding box center [1039, 17] width 67 height 20
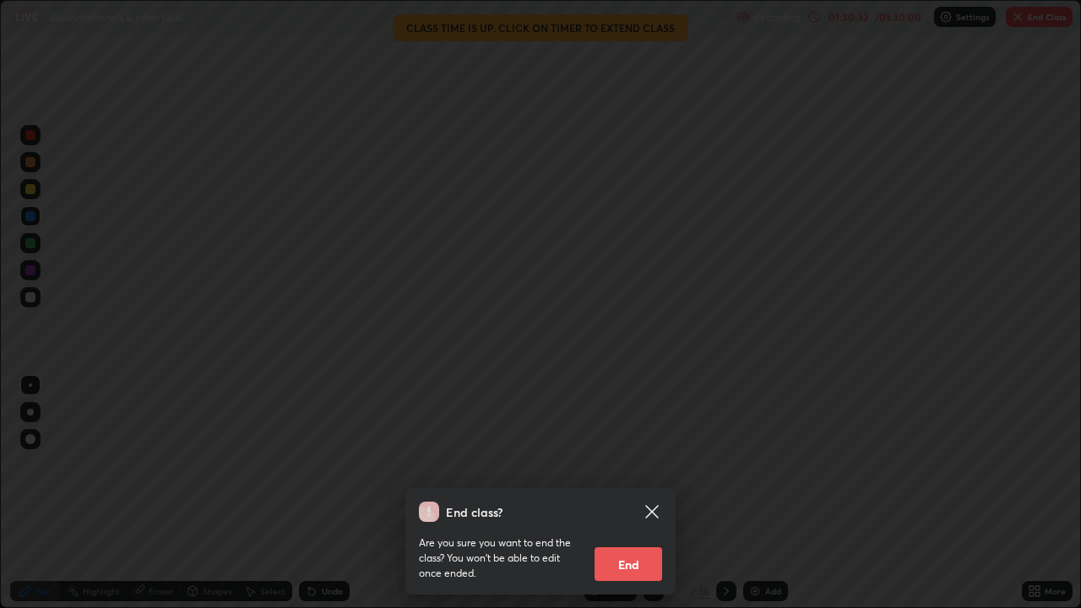
click at [620, 493] on button "End" at bounding box center [629, 564] width 68 height 34
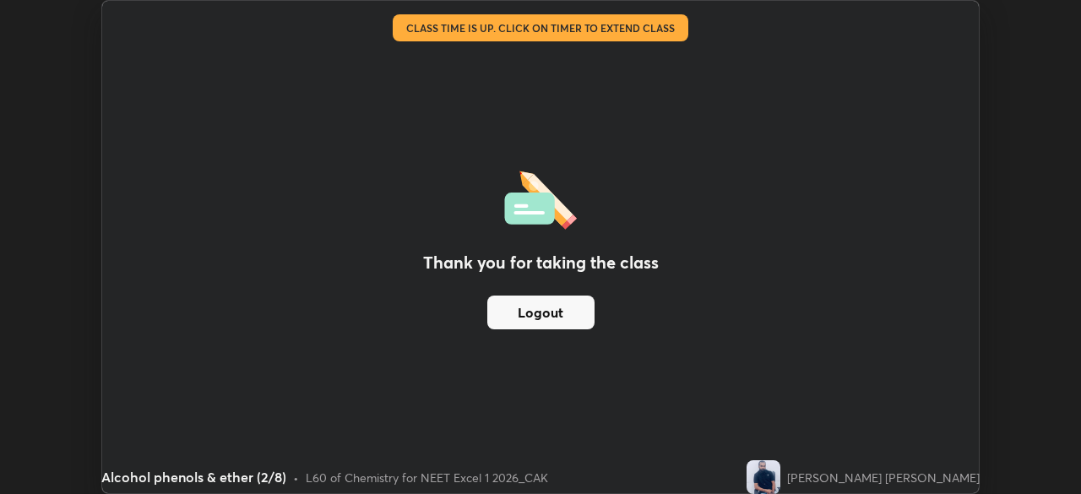
scroll to position [83959, 83372]
